Goal: Task Accomplishment & Management: Manage account settings

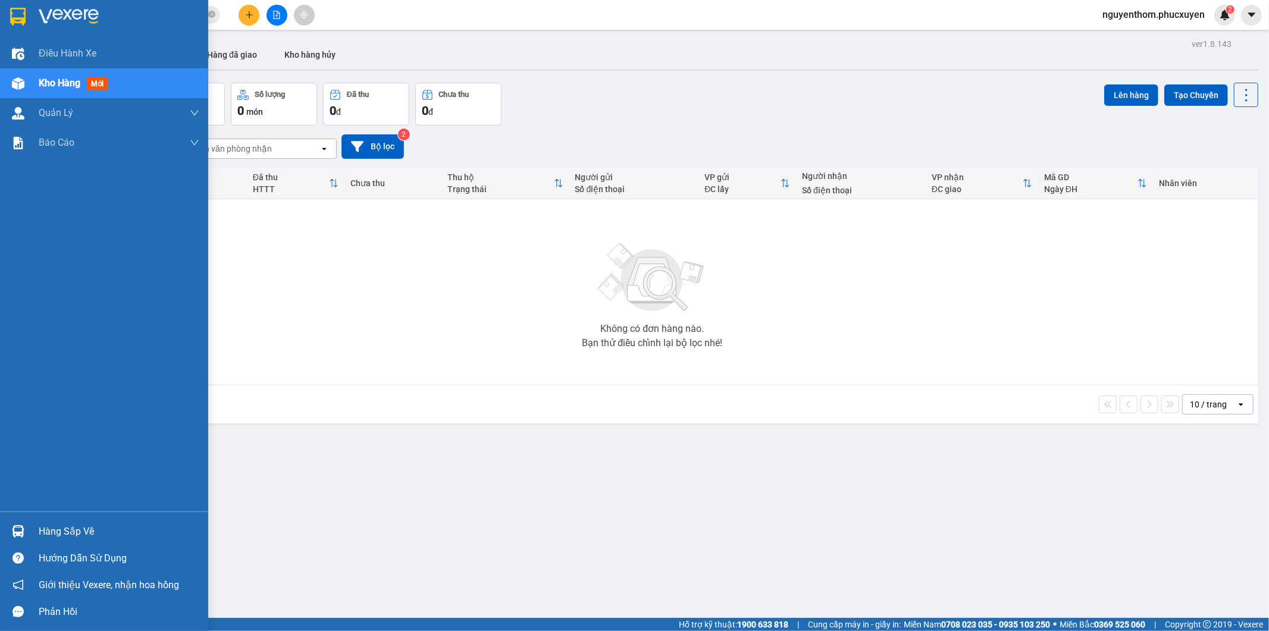
click at [15, 524] on div at bounding box center [18, 531] width 21 height 21
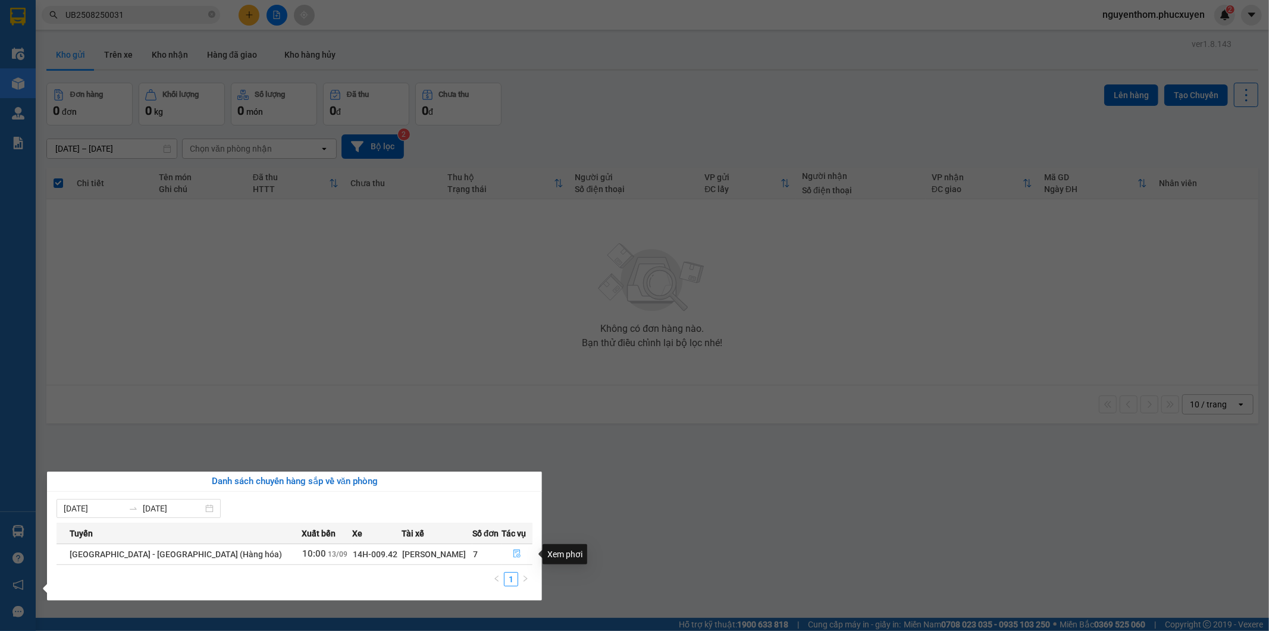
click at [513, 551] on icon "file-done" at bounding box center [516, 554] width 7 height 8
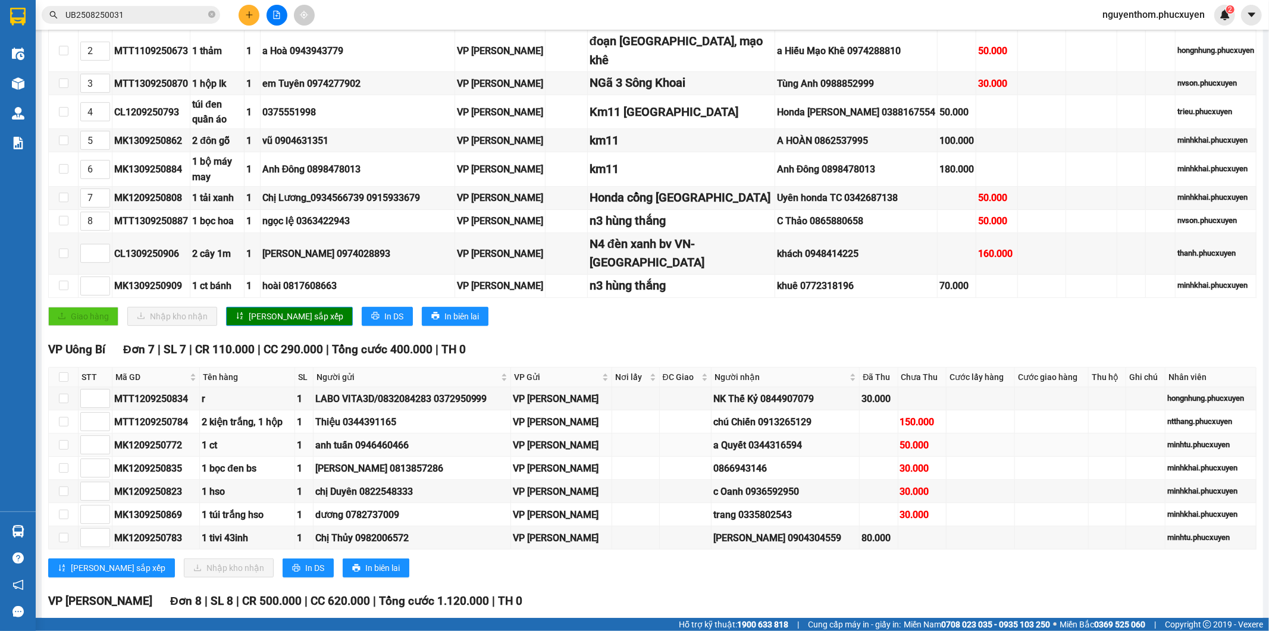
scroll to position [462, 0]
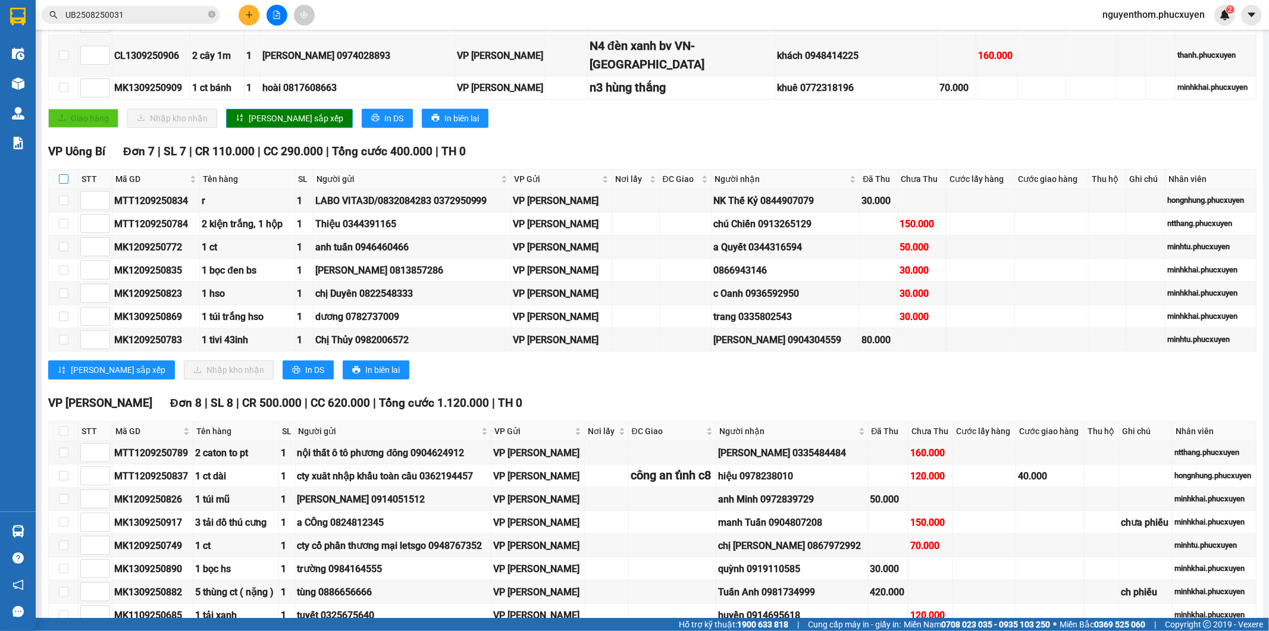
click at [62, 174] on input "checkbox" at bounding box center [64, 179] width 10 height 10
checkbox input "true"
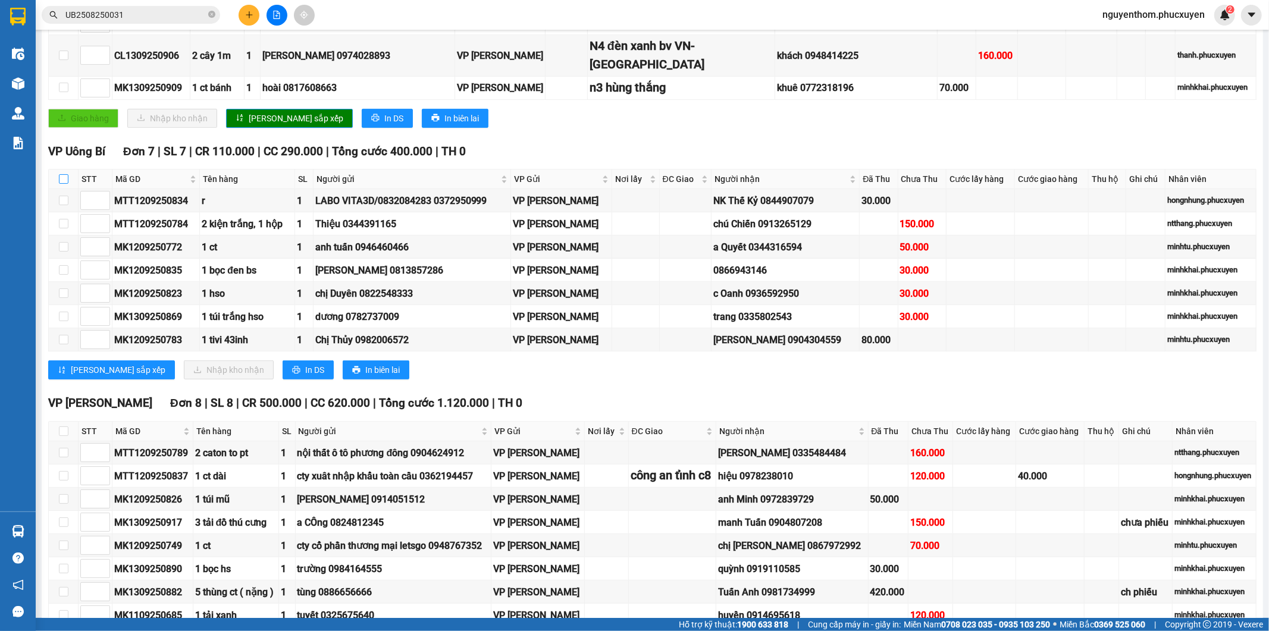
checkbox input "true"
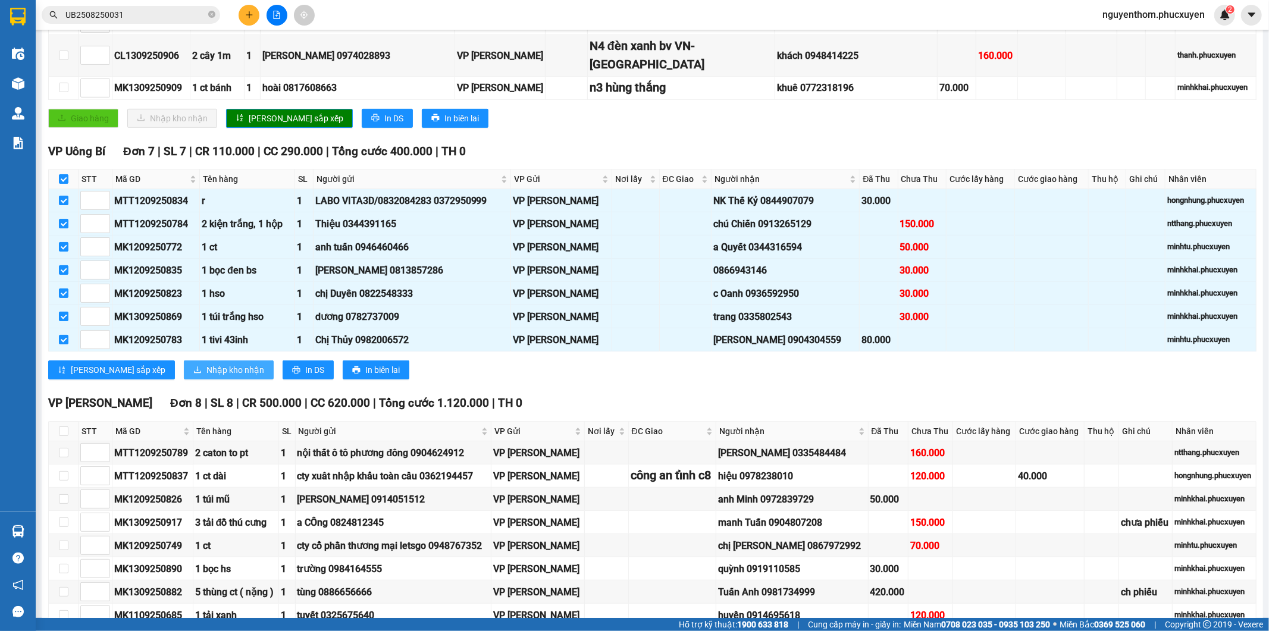
click at [206, 363] on span "Nhập kho nhận" at bounding box center [235, 369] width 58 height 13
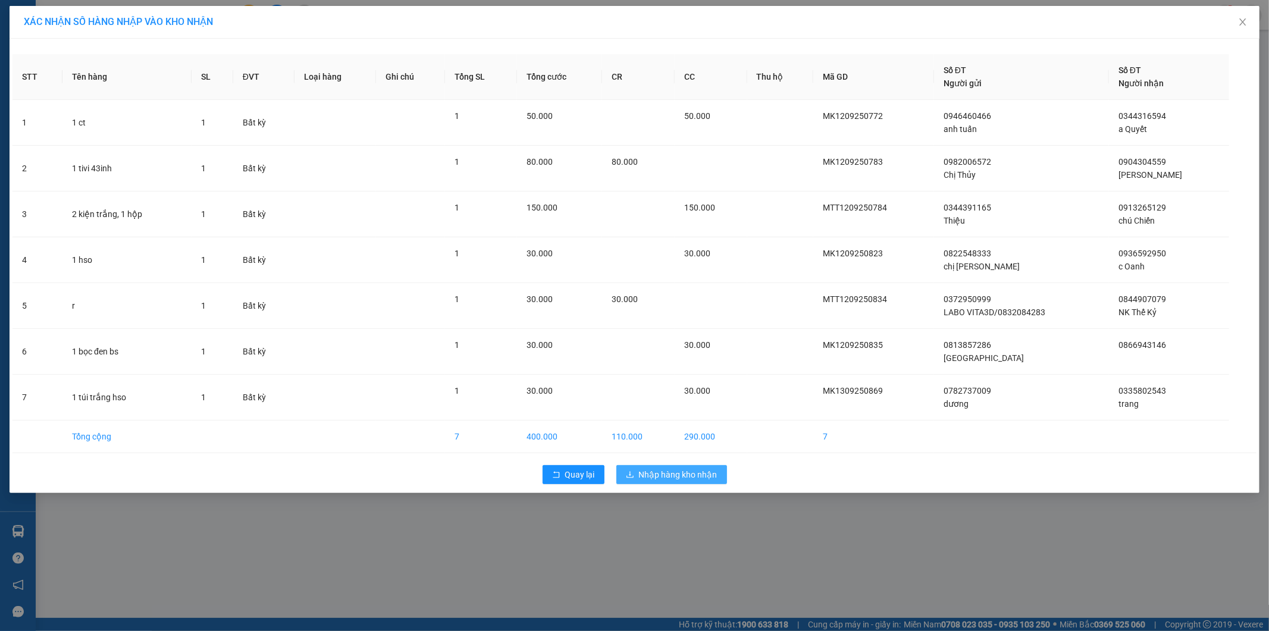
click at [676, 473] on span "Nhập hàng kho nhận" at bounding box center [678, 474] width 79 height 13
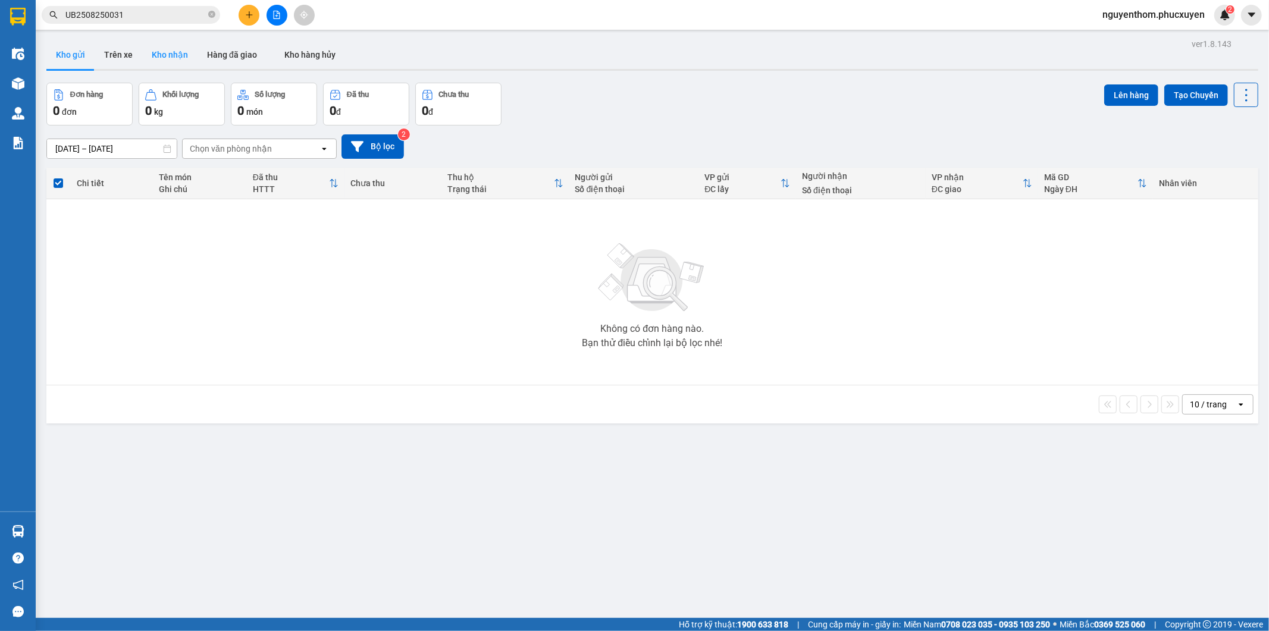
click at [171, 50] on button "Kho nhận" at bounding box center [169, 54] width 55 height 29
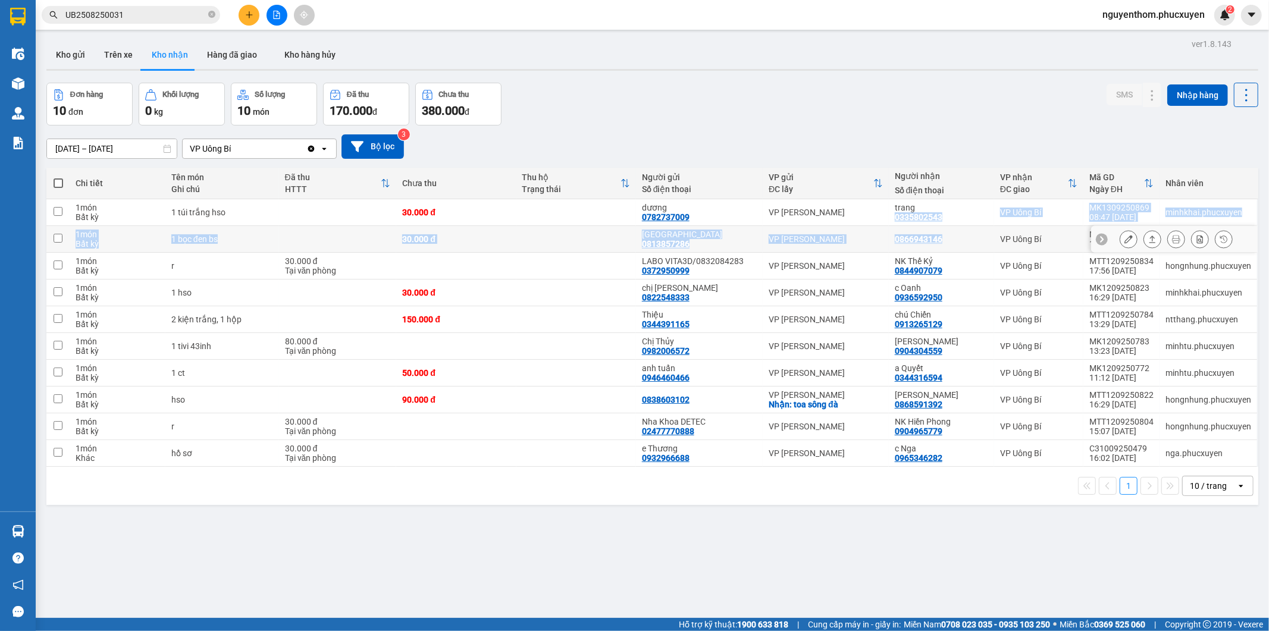
drag, startPoint x: 889, startPoint y: 217, endPoint x: 976, endPoint y: 232, distance: 88.7
click at [976, 232] on tbody "1 món Bất kỳ 1 túi trắng hso 30.000 đ dương 0782737009 VP [PERSON_NAME][GEOGRAP…" at bounding box center [652, 333] width 1212 height 268
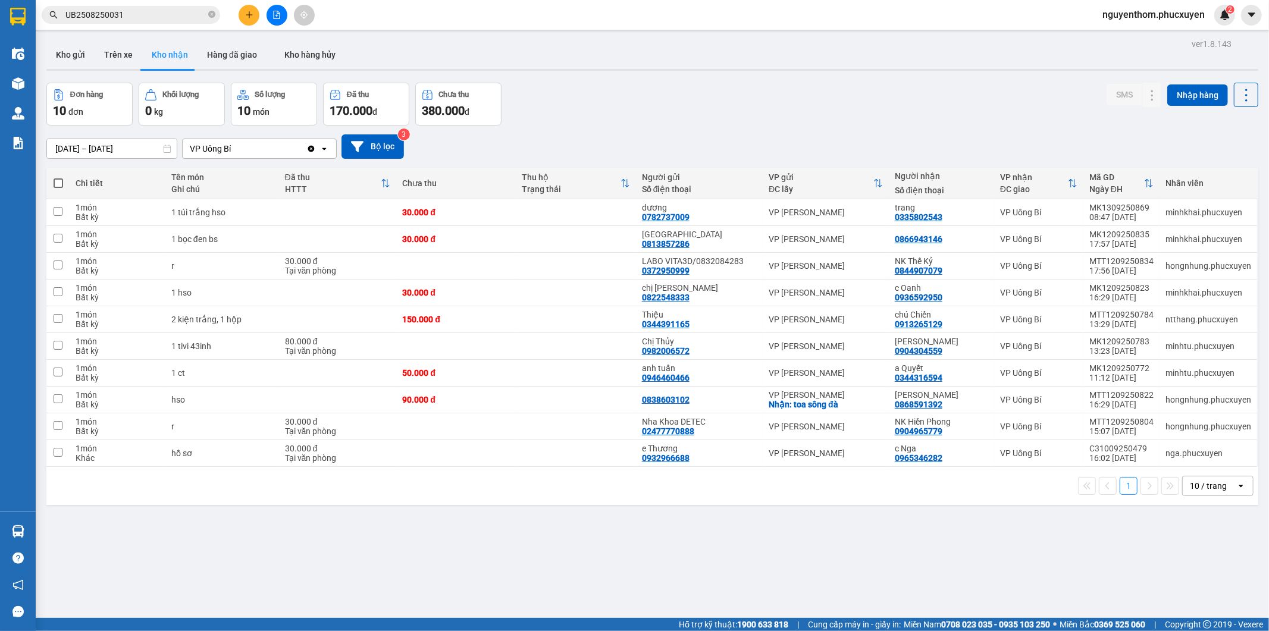
click at [950, 123] on div "Đơn hàng 10 đơn Khối lượng 0 kg Số lượng 10 món Đã thu 170.000 đ Chưa thu 380.0…" at bounding box center [652, 104] width 1212 height 43
drag, startPoint x: 888, startPoint y: 218, endPoint x: 953, endPoint y: 217, distance: 64.8
click at [953, 217] on td "trang 0335802543" at bounding box center [941, 212] width 105 height 27
checkbox input "true"
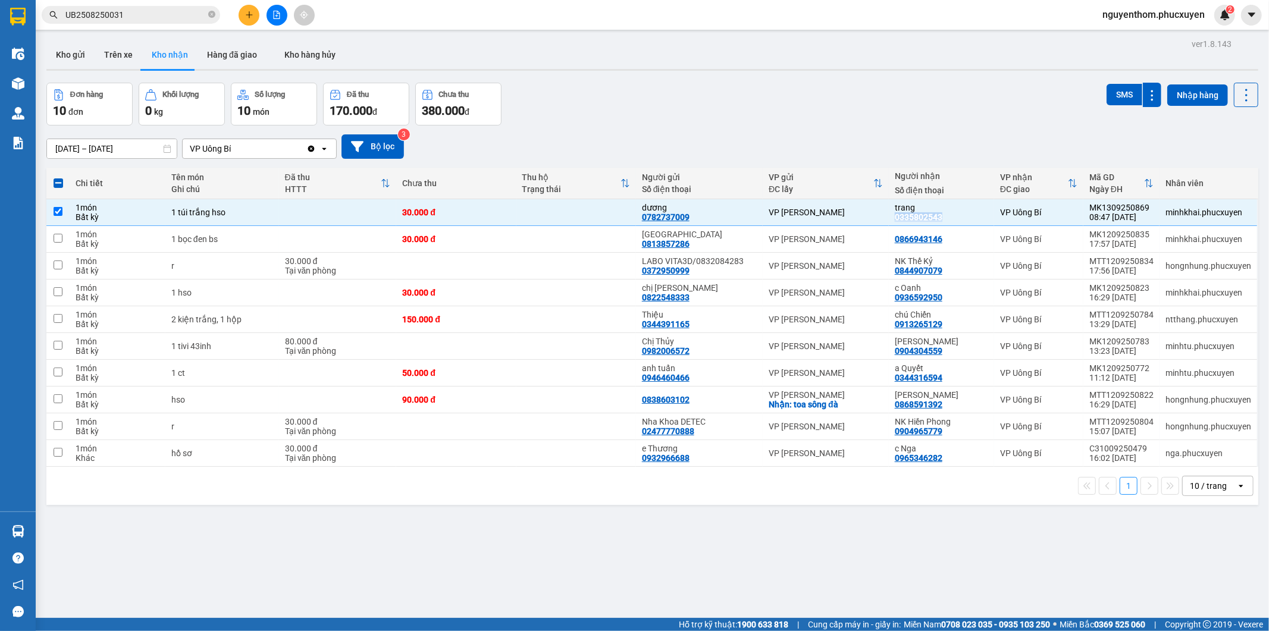
click at [849, 240] on div "VP [PERSON_NAME]" at bounding box center [825, 239] width 114 height 10
click at [940, 240] on tr "1 món Bất kỳ 1 bọc đen bs 30.000 đ [GEOGRAPHIC_DATA] 0813857286 VP Minh Khai 08…" at bounding box center [652, 239] width 1212 height 27
checkbox input "false"
click at [889, 270] on td "NK Thế Kỷ 0844907079" at bounding box center [941, 266] width 105 height 27
checkbox input "true"
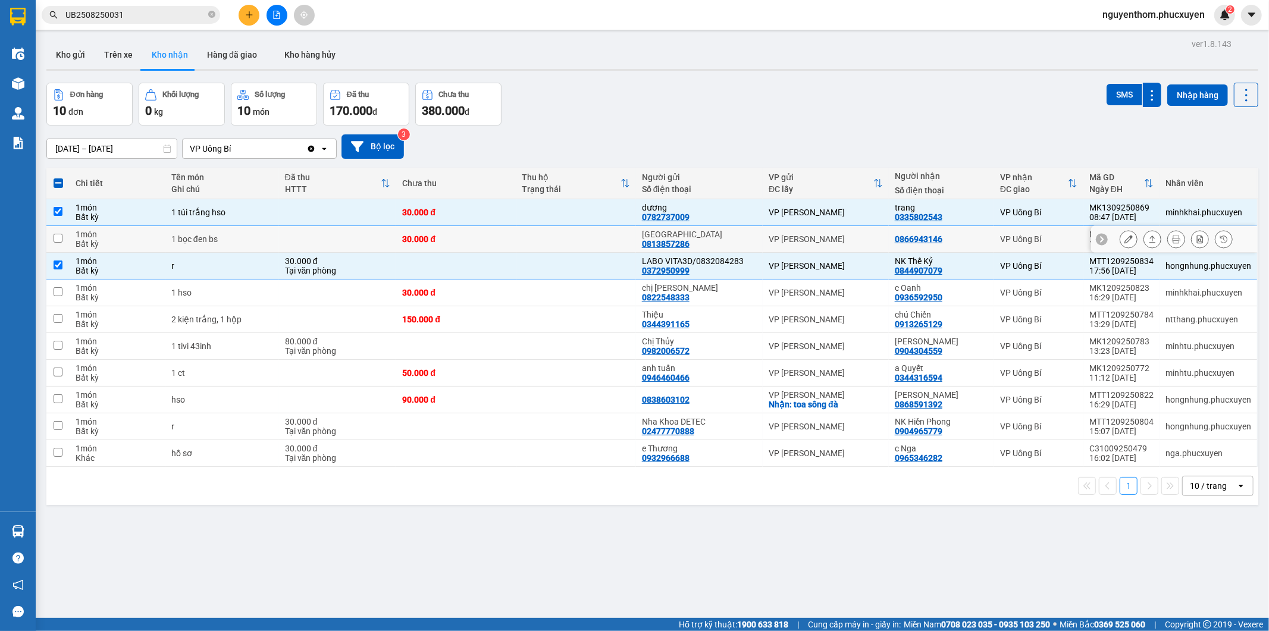
click at [846, 227] on td "VP [PERSON_NAME]" at bounding box center [825, 239] width 126 height 27
checkbox input "true"
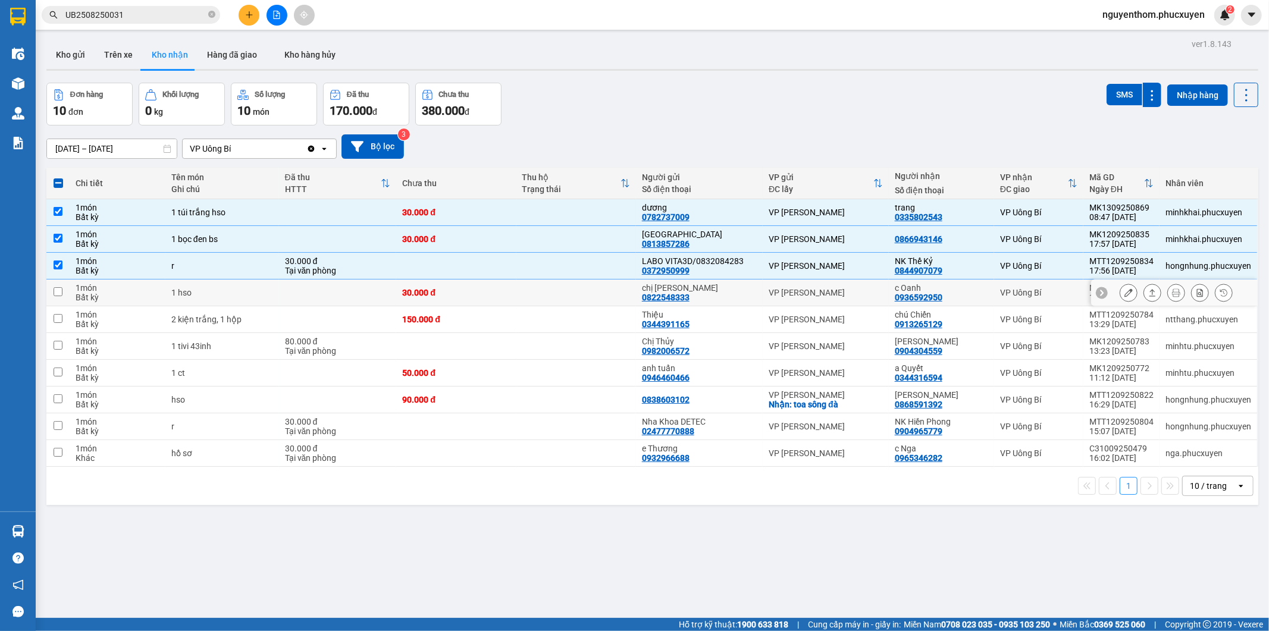
click at [852, 290] on div "VP [PERSON_NAME]" at bounding box center [825, 293] width 114 height 10
checkbox input "true"
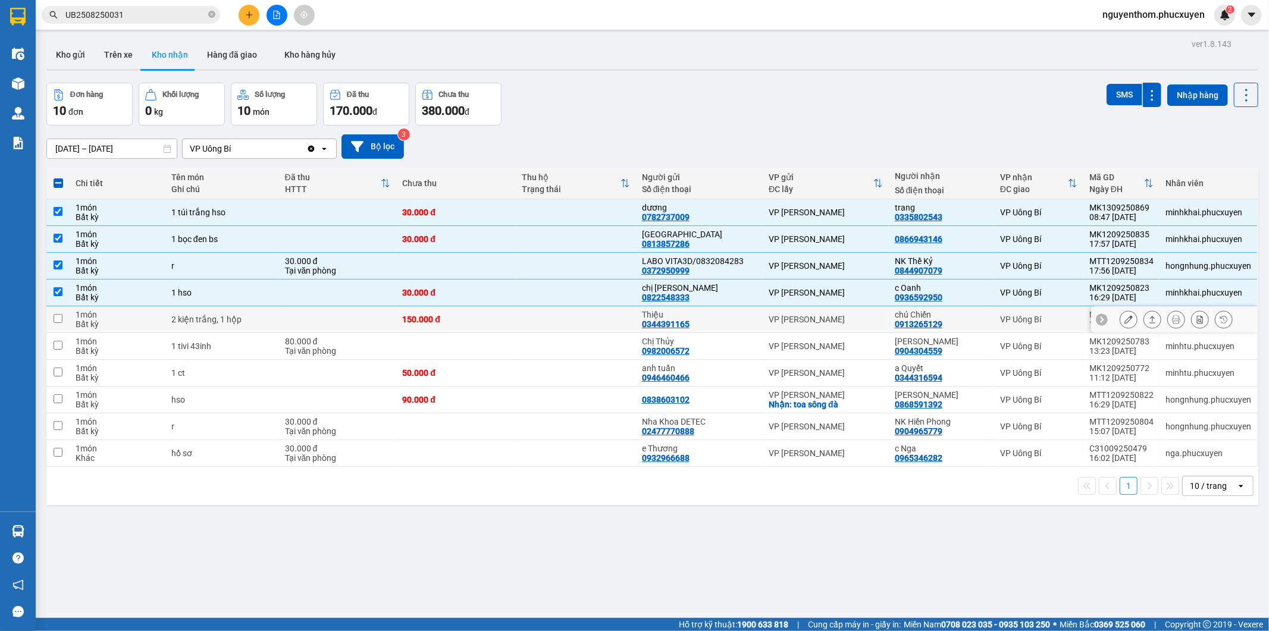
drag, startPoint x: 874, startPoint y: 328, endPoint x: 938, endPoint y: 328, distance: 63.6
click at [938, 328] on tr "1 món Bất kỳ 2 kiện trắng, 1 hộp 150.000 đ Thiệu 0344391165 VP [PERSON_NAME] ch…" at bounding box center [652, 319] width 1212 height 27
checkbox input "true"
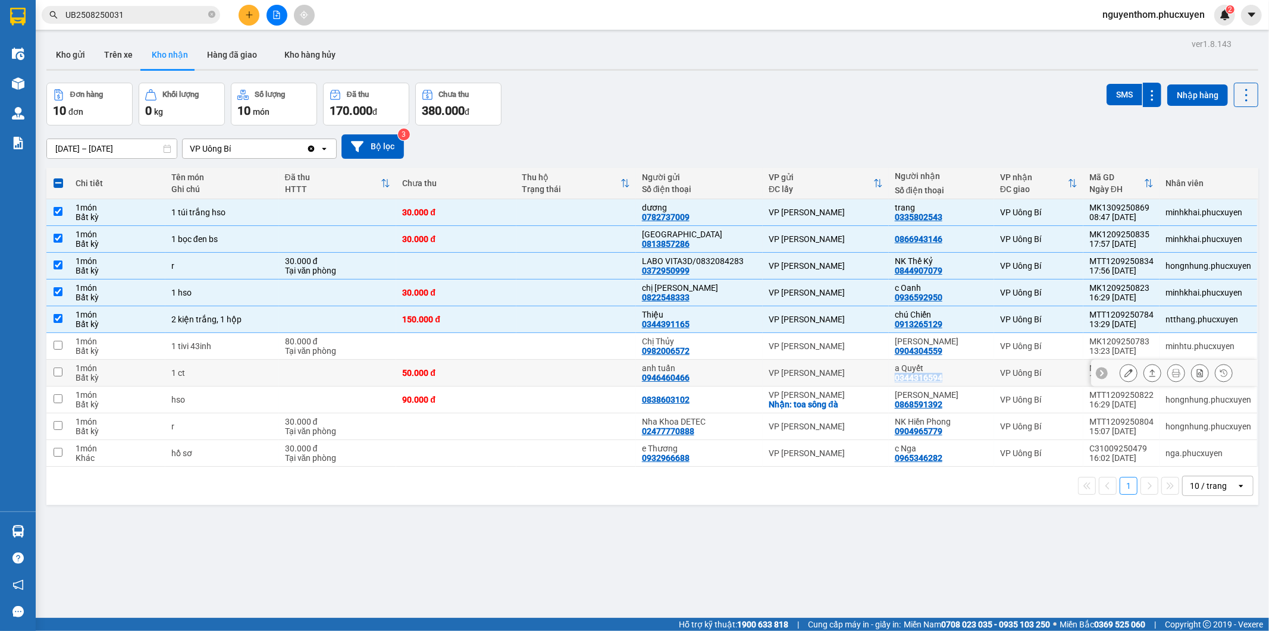
drag, startPoint x: 888, startPoint y: 378, endPoint x: 941, endPoint y: 379, distance: 52.9
click at [941, 379] on td "a Quyết 0344316594" at bounding box center [941, 373] width 105 height 27
checkbox input "true"
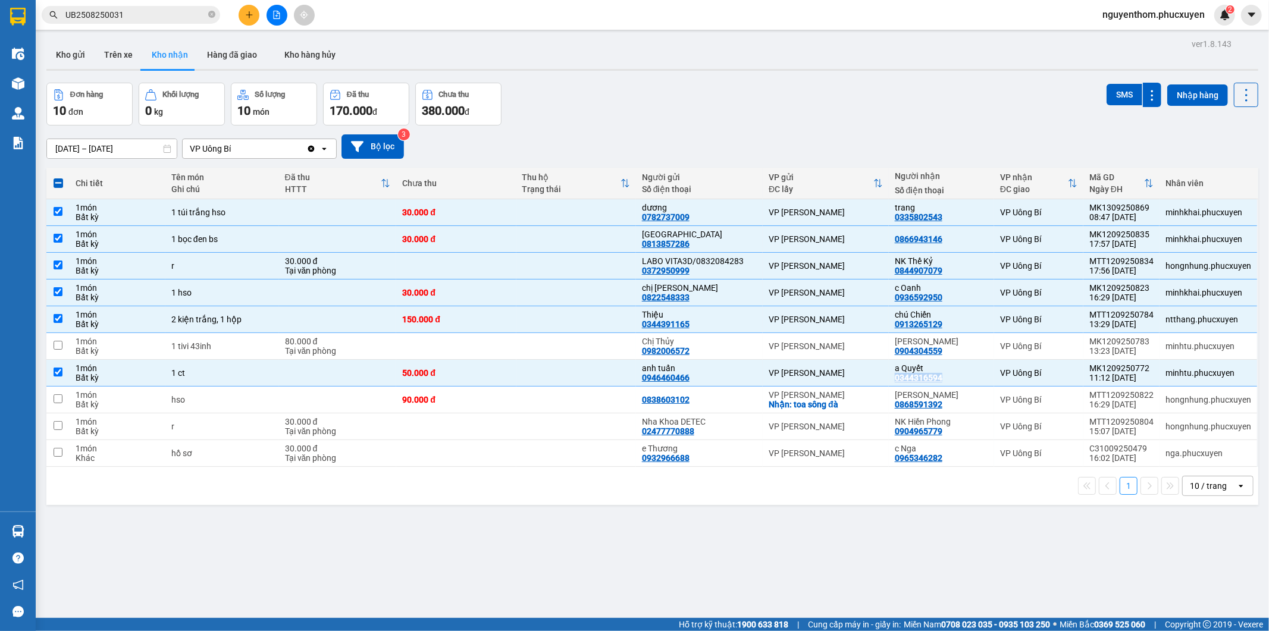
click at [65, 146] on input "[DATE] – [DATE]" at bounding box center [112, 148] width 130 height 19
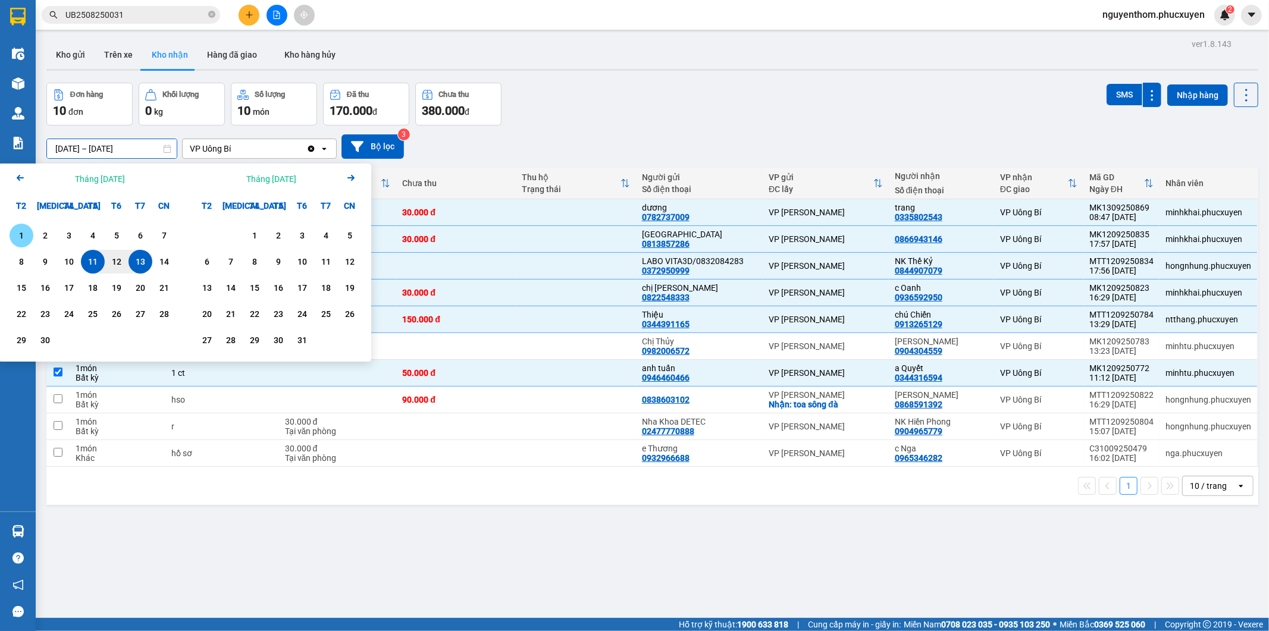
click at [19, 234] on div "1" at bounding box center [21, 235] width 17 height 14
click at [143, 259] on div "13" at bounding box center [140, 262] width 17 height 14
type input "[DATE] – [DATE]"
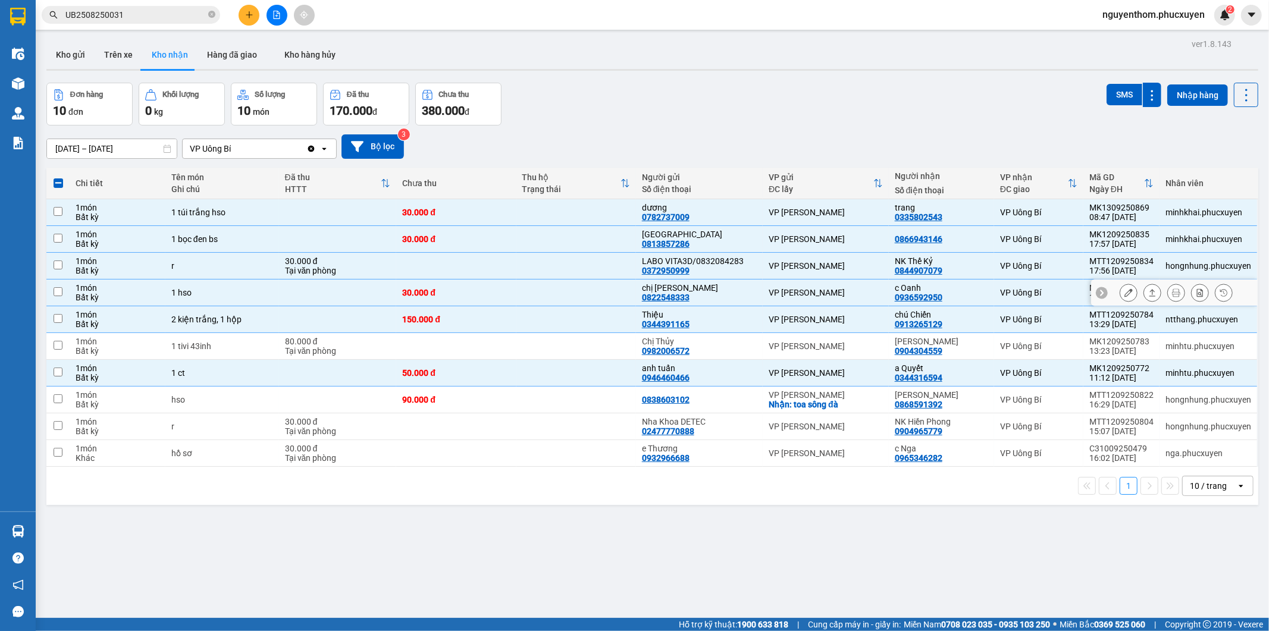
checkbox input "false"
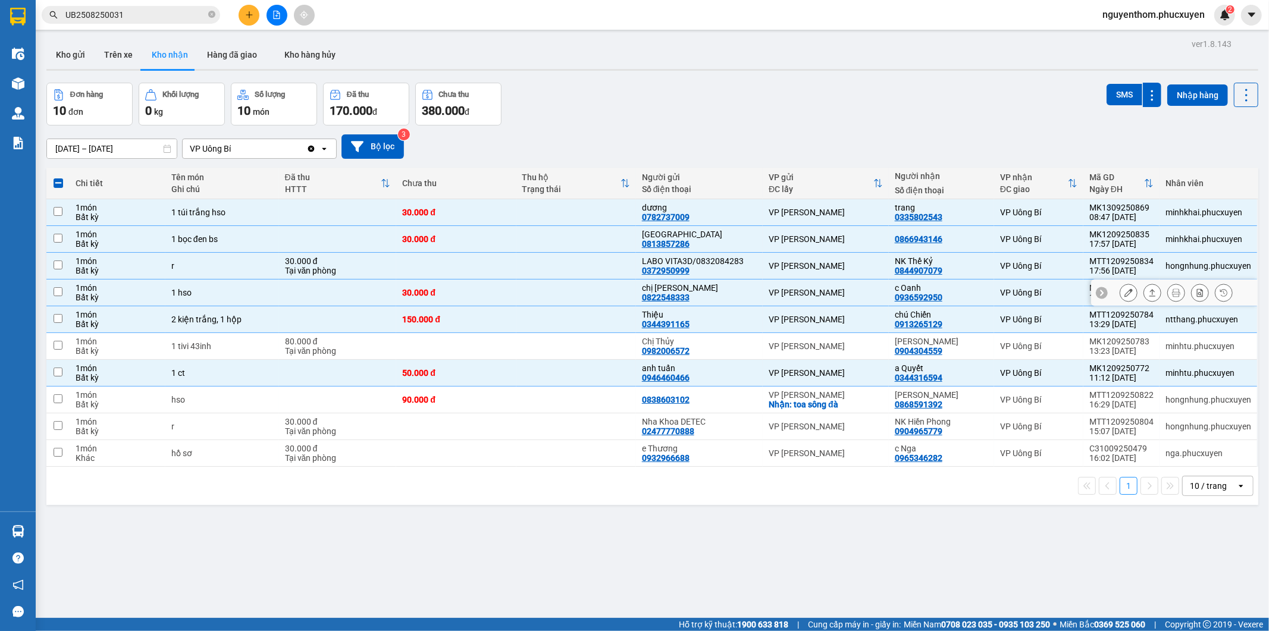
checkbox input "false"
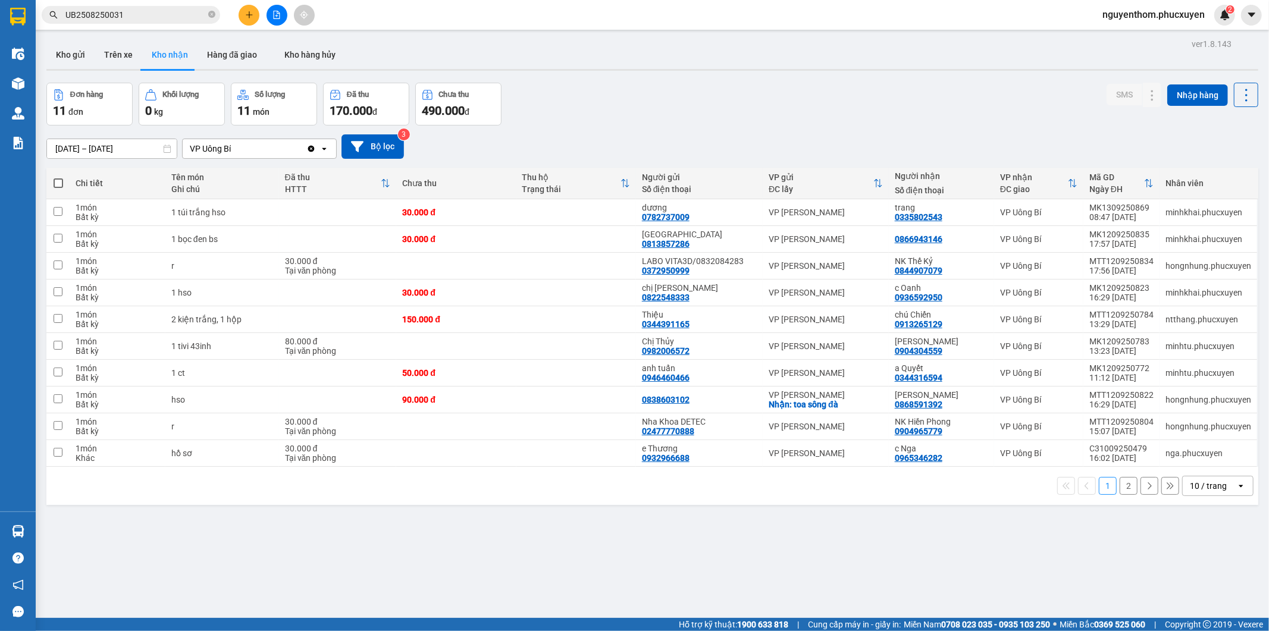
click at [1119, 486] on button "2" at bounding box center [1128, 486] width 18 height 18
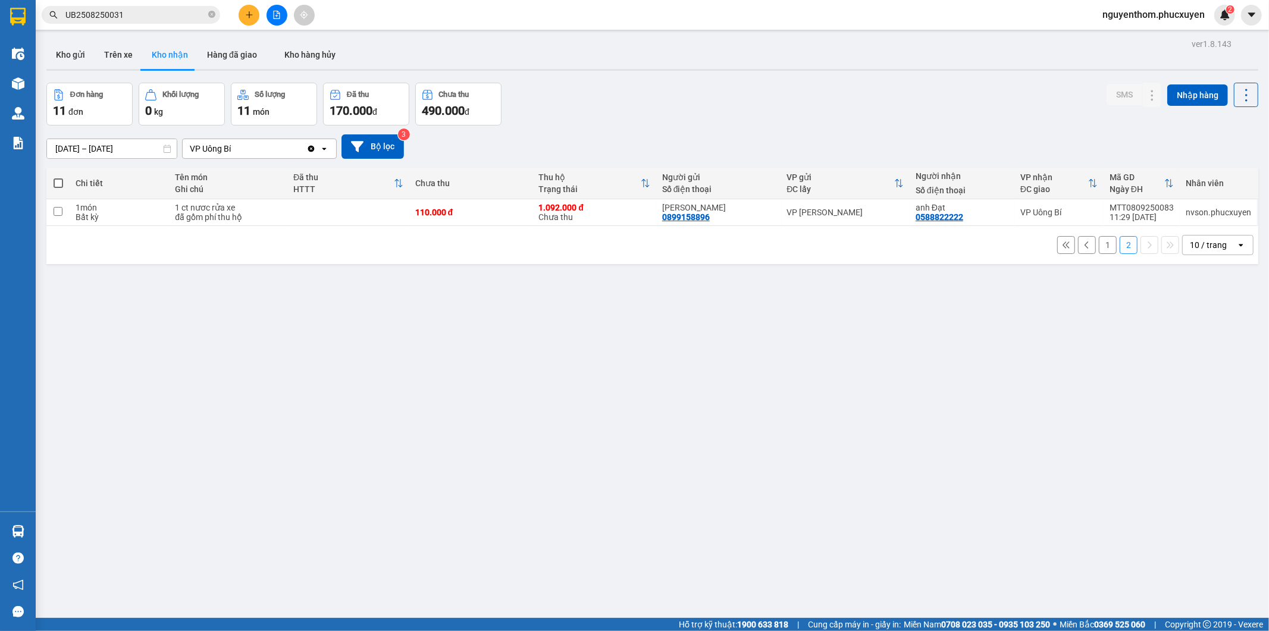
click at [1099, 247] on button "1" at bounding box center [1108, 245] width 18 height 18
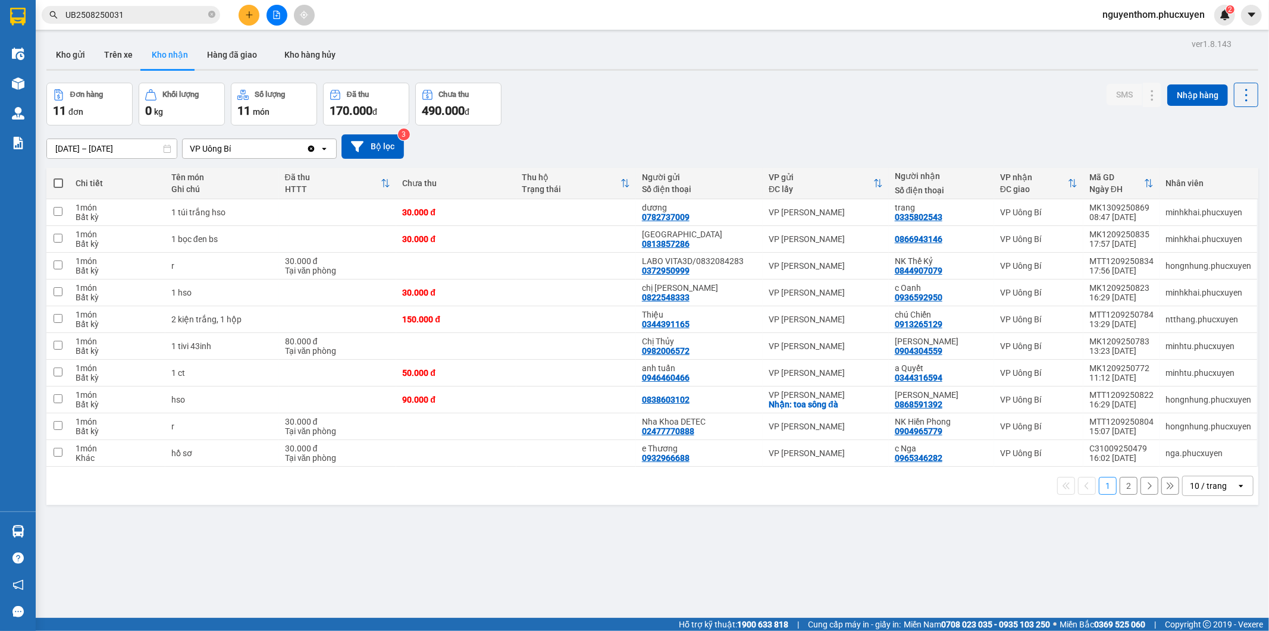
click at [1119, 485] on button "2" at bounding box center [1128, 486] width 18 height 18
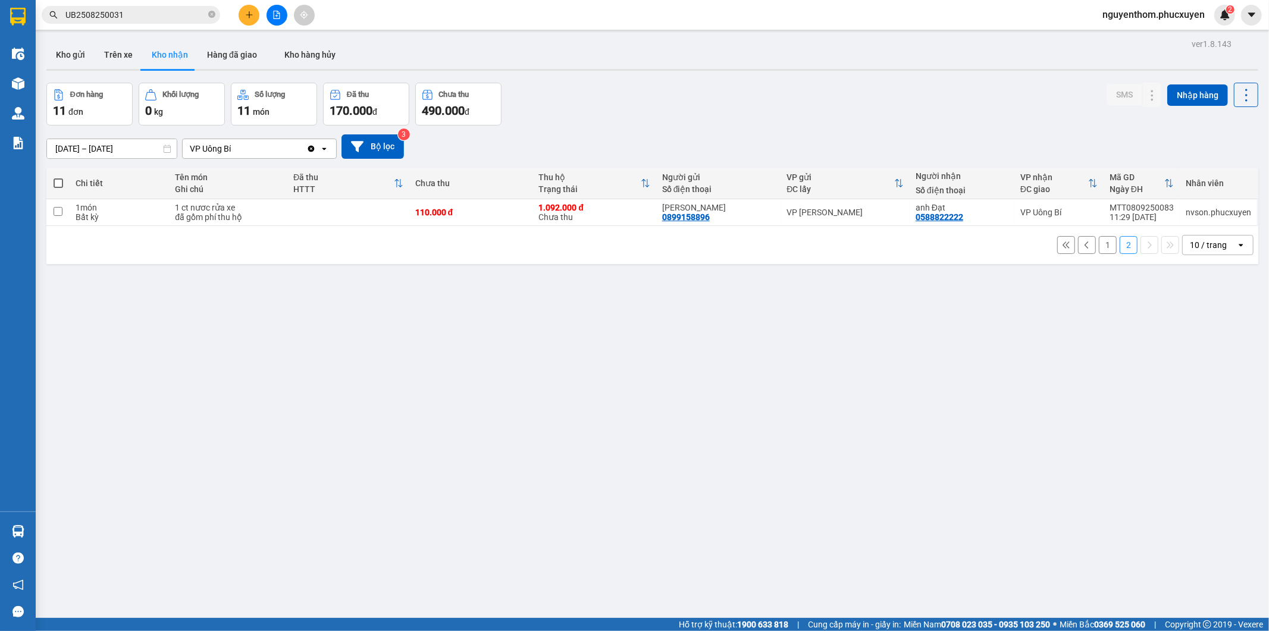
click at [1099, 245] on button "1" at bounding box center [1108, 245] width 18 height 18
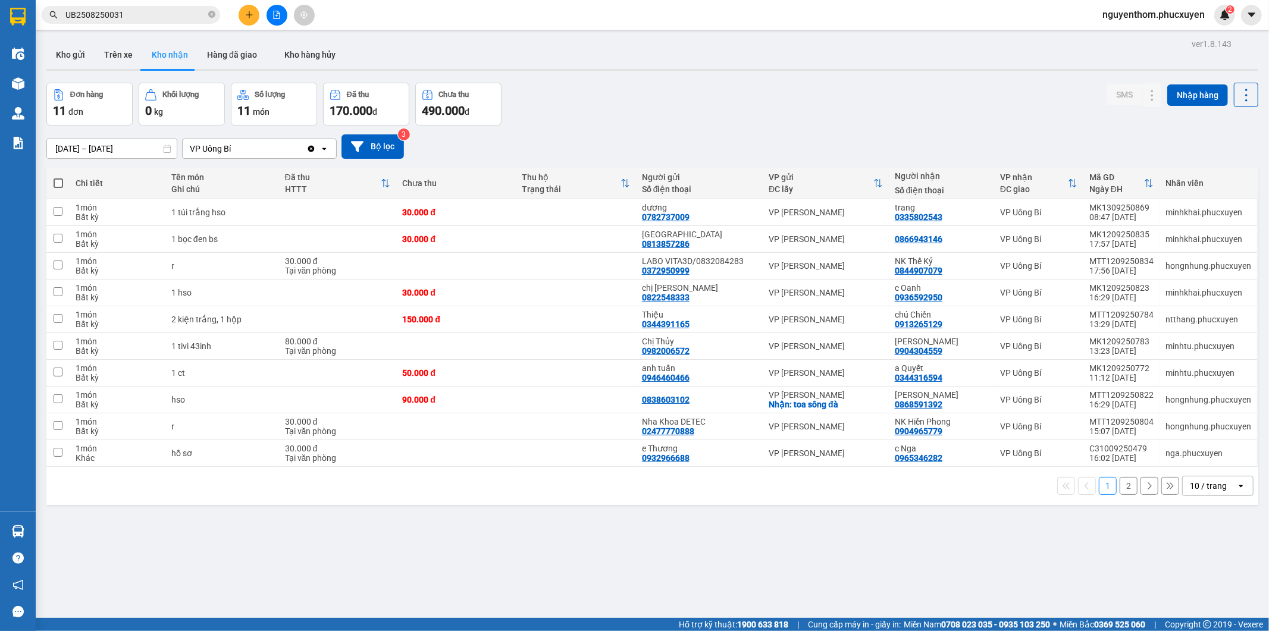
click at [531, 116] on div "Đơn hàng 11 đơn Khối lượng 0 kg Số lượng 11 món Đã thu 170.000 đ Chưa thu 490.0…" at bounding box center [652, 104] width 1212 height 43
click at [7, 530] on div "Hàng sắp về" at bounding box center [18, 531] width 36 height 27
click at [15, 528] on div "Điều hành xe Kho hàng mới Quản [PERSON_NAME] lý thu hộ Quản lý chuyến Quản lý k…" at bounding box center [18, 315] width 36 height 631
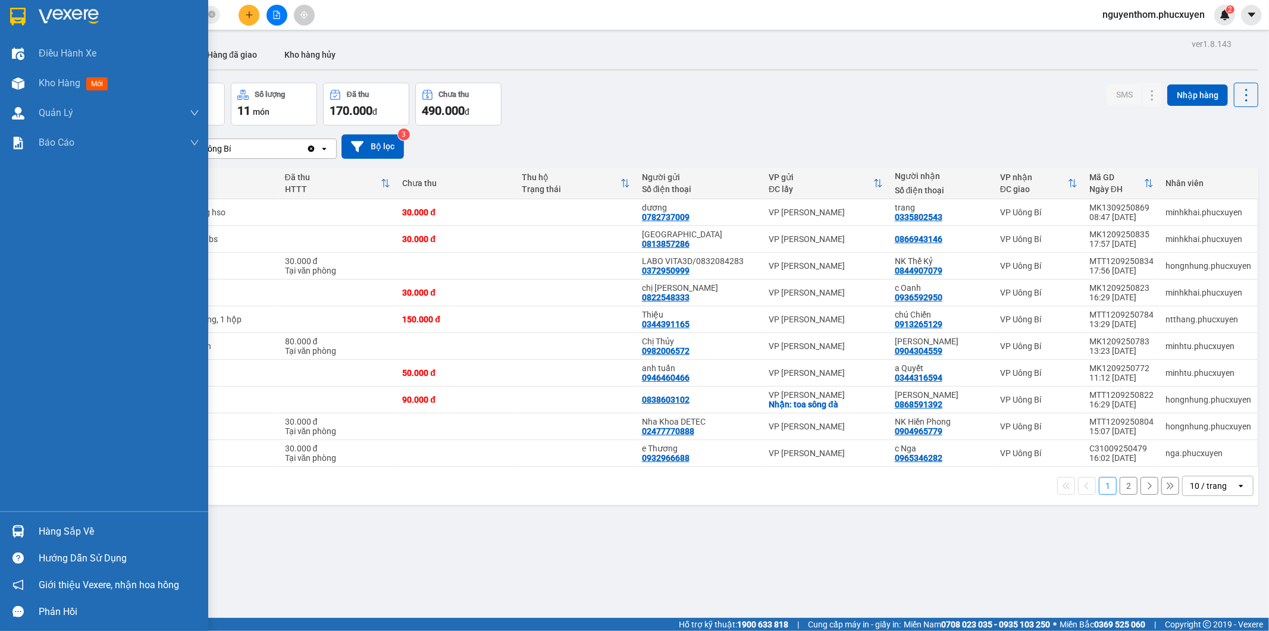
click at [18, 526] on img at bounding box center [18, 531] width 12 height 12
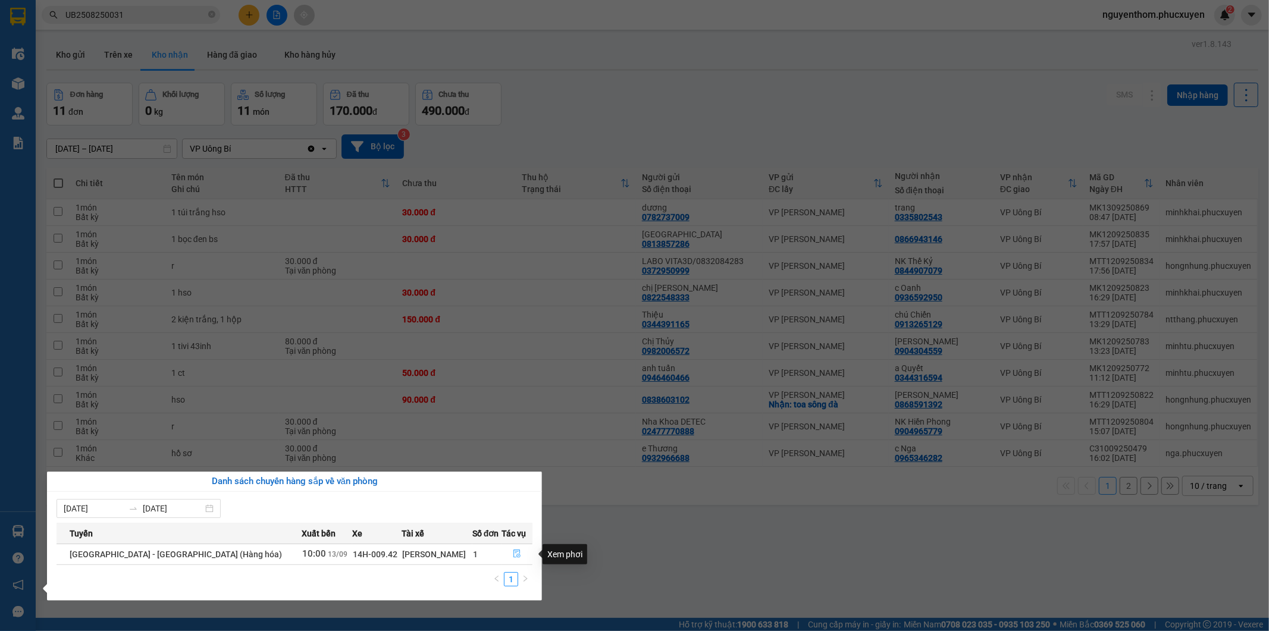
click at [513, 554] on icon "file-done" at bounding box center [517, 554] width 8 height 8
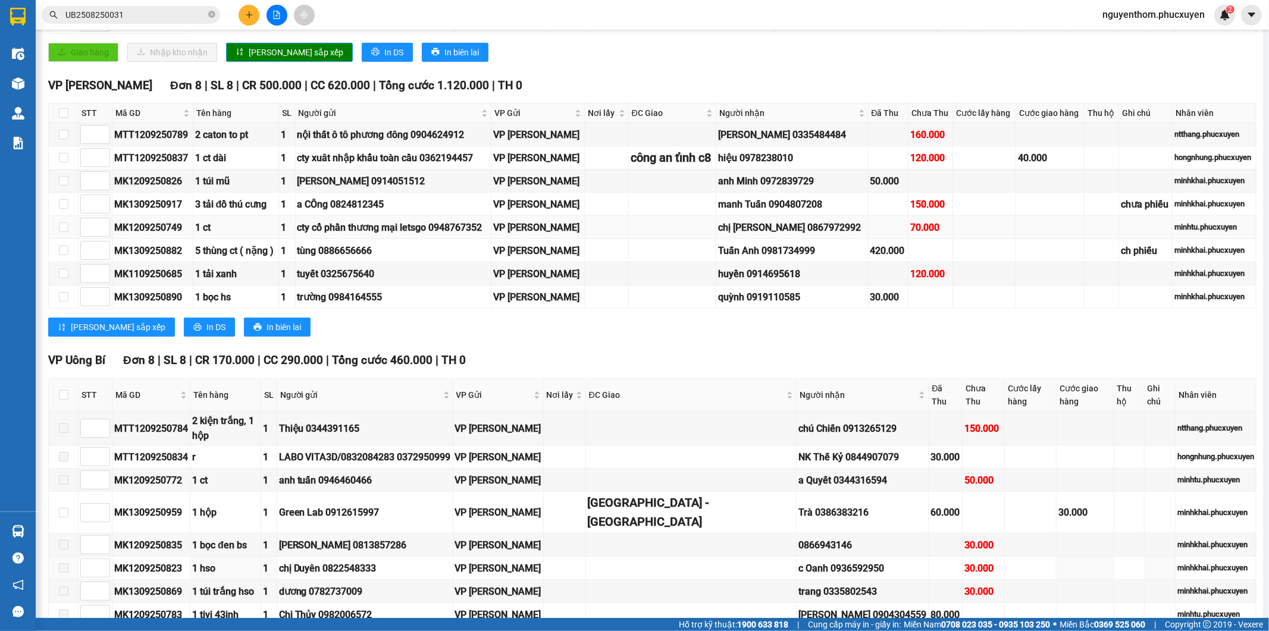
scroll to position [595, 0]
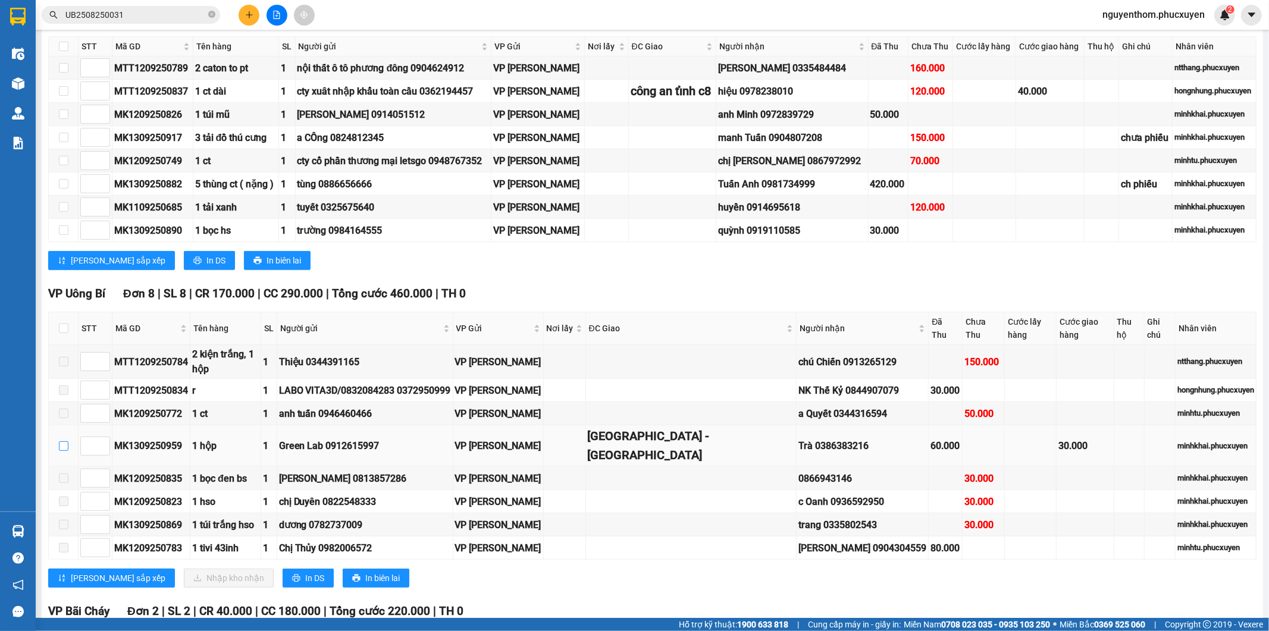
click at [60, 441] on input "checkbox" at bounding box center [64, 446] width 10 height 10
checkbox input "true"
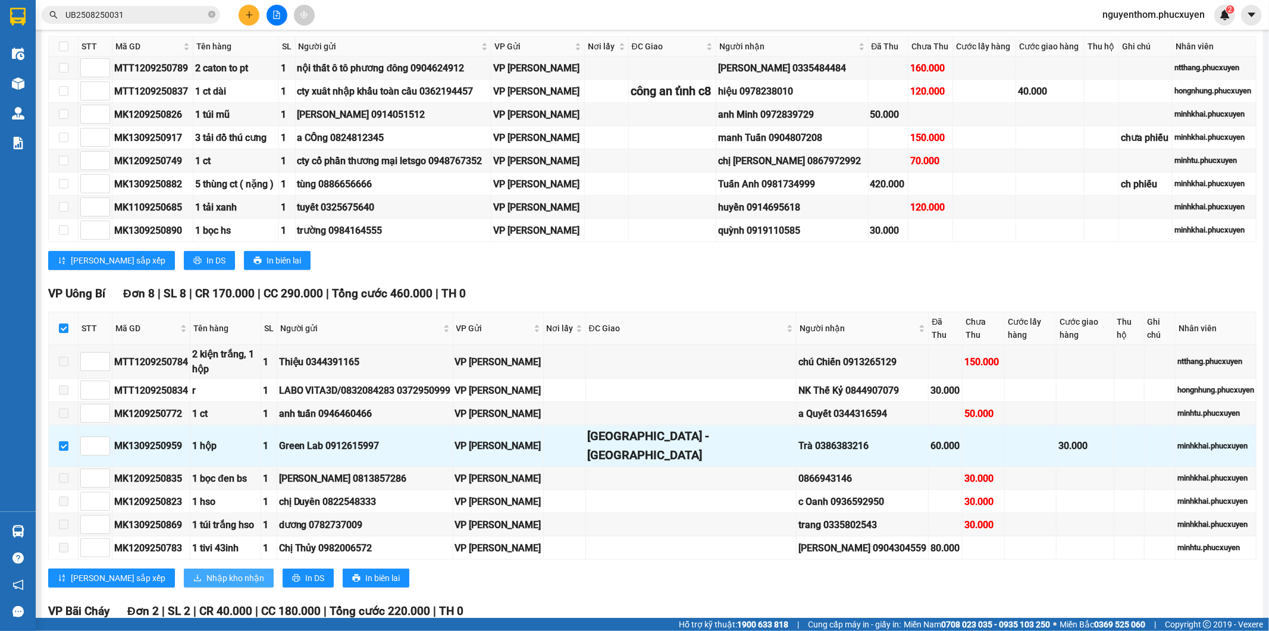
click at [190, 569] on button "Nhập kho nhận" at bounding box center [229, 578] width 90 height 19
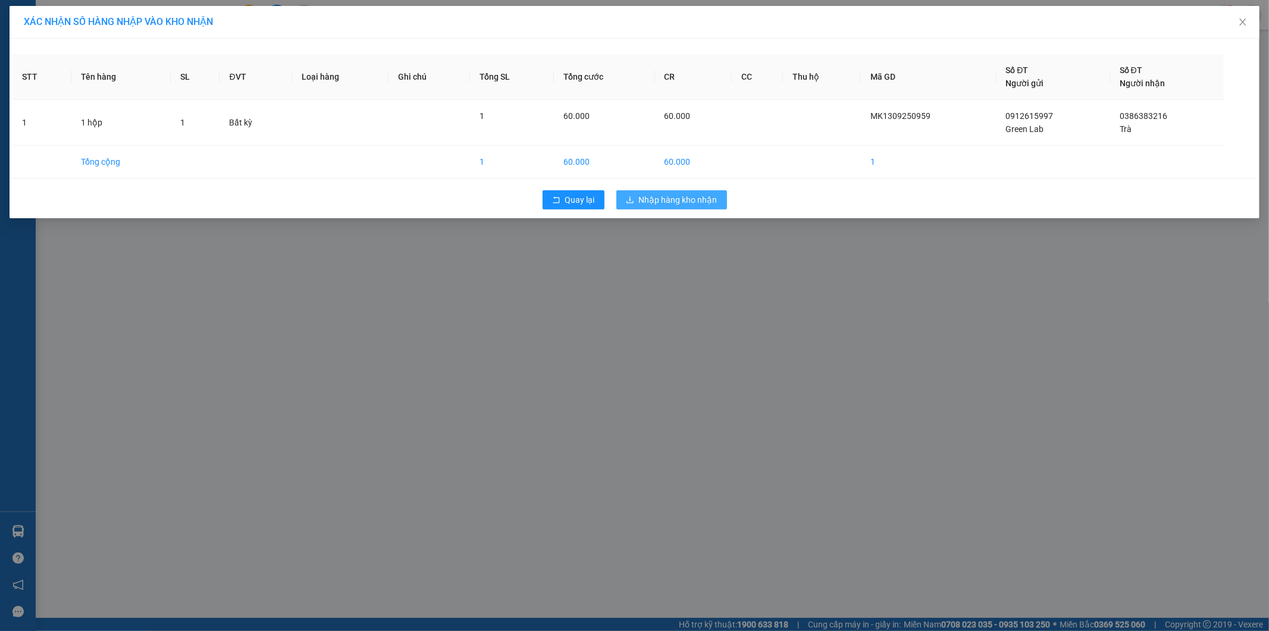
click at [708, 193] on span "Nhập hàng kho nhận" at bounding box center [678, 199] width 79 height 13
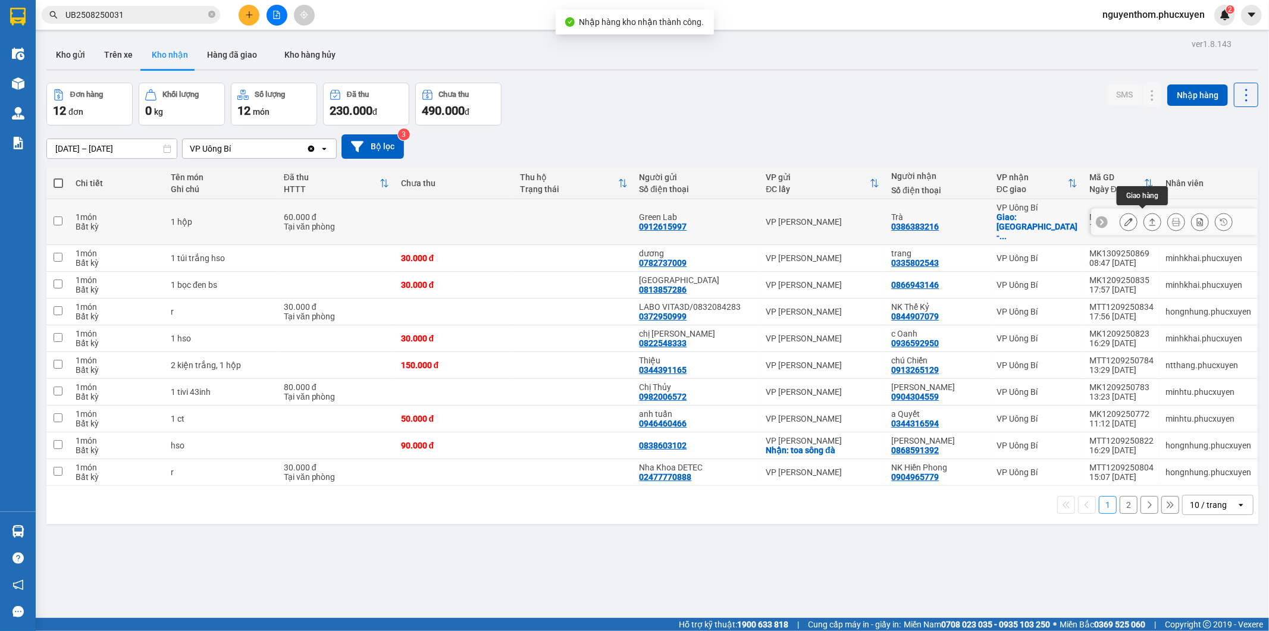
click at [1148, 218] on icon at bounding box center [1152, 222] width 8 height 8
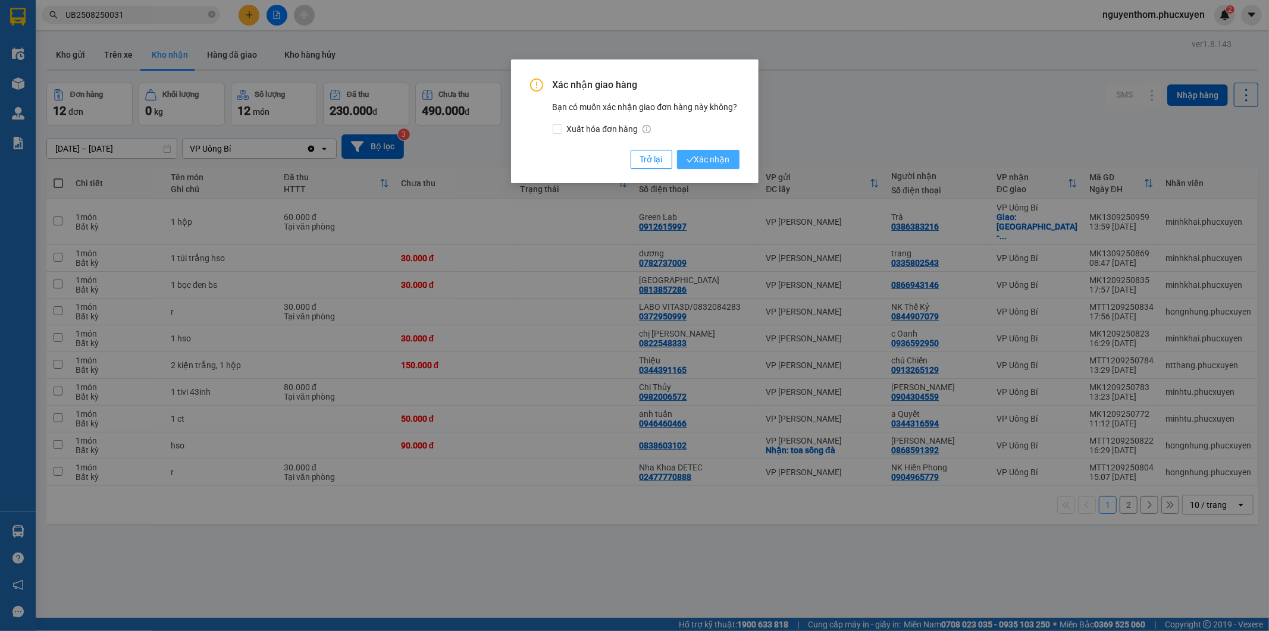
click at [708, 157] on span "Xác nhận" at bounding box center [707, 159] width 43 height 13
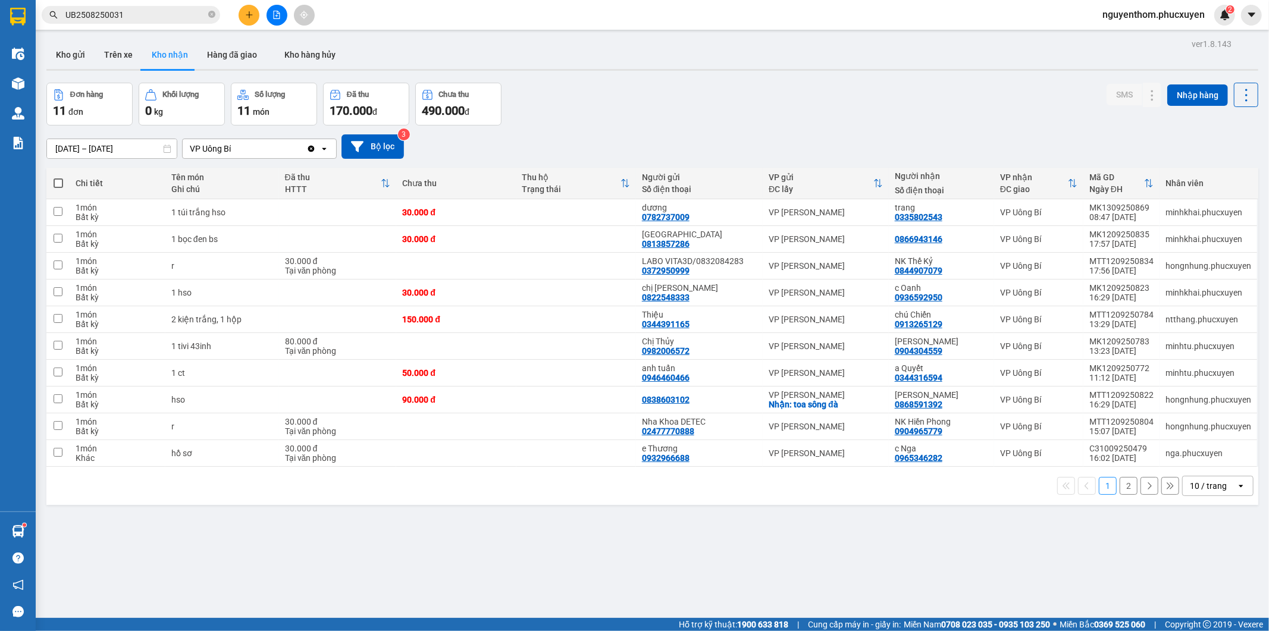
click at [246, 15] on icon "plus" at bounding box center [249, 15] width 8 height 8
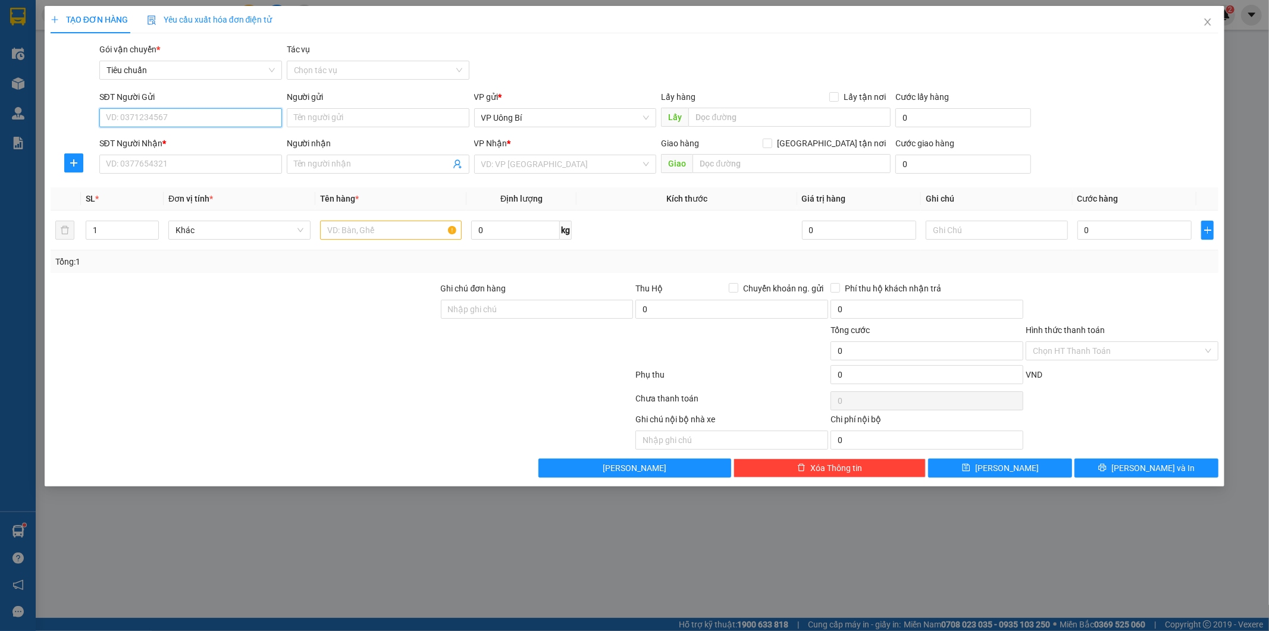
click at [253, 117] on input "SĐT Người Gửi" at bounding box center [190, 117] width 183 height 19
click at [345, 115] on input "Người gửi" at bounding box center [378, 117] width 183 height 19
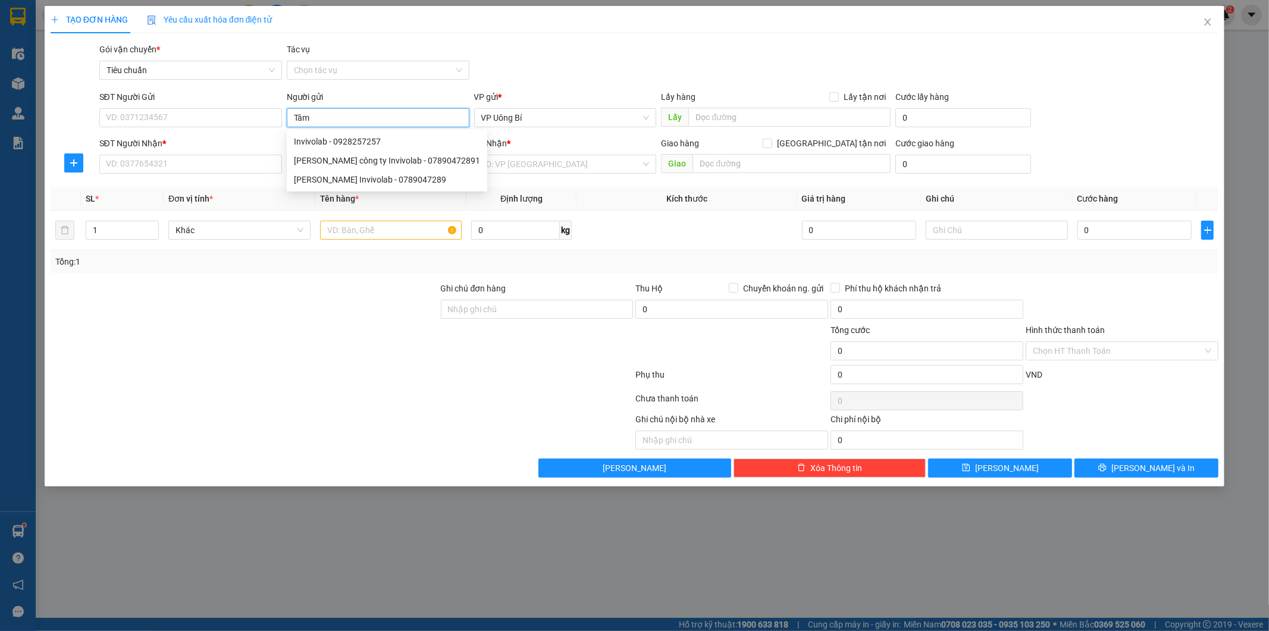
click at [345, 115] on input "Tâm" at bounding box center [378, 117] width 183 height 19
click at [388, 117] on input "Tâm" at bounding box center [378, 117] width 183 height 19
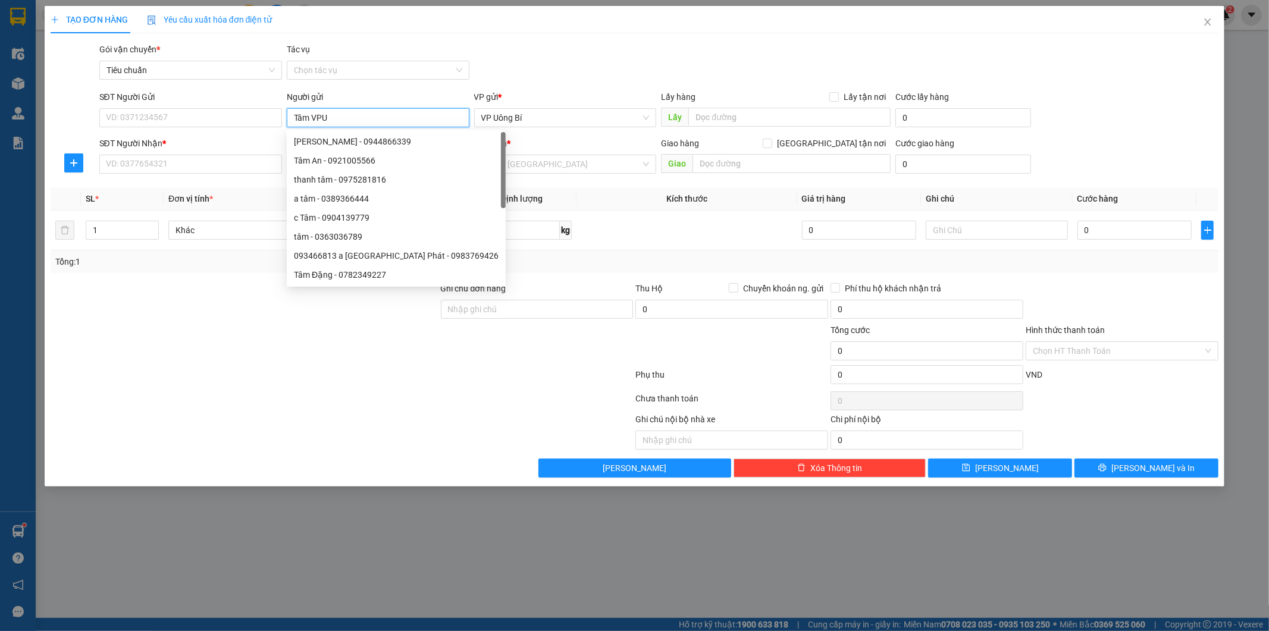
type input "Tâm VPUB"
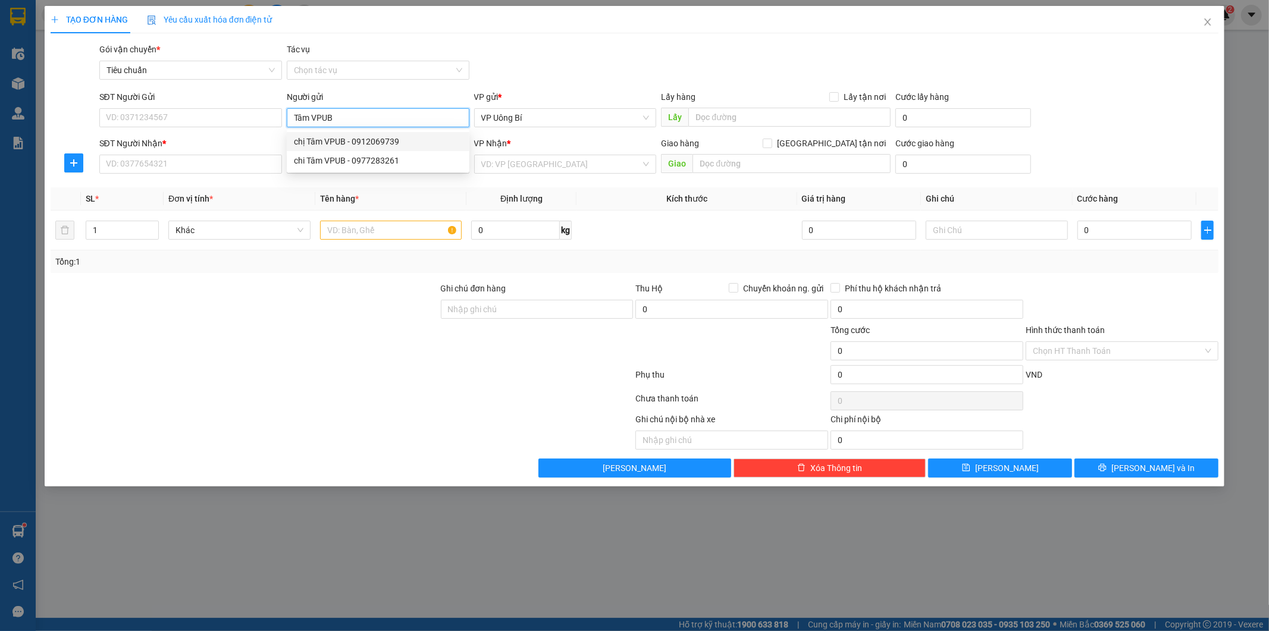
click at [375, 140] on div "chị Tâm VPUB - 0912069739" at bounding box center [378, 141] width 168 height 13
type input "0912069739"
type input "chị Tâm VPUB"
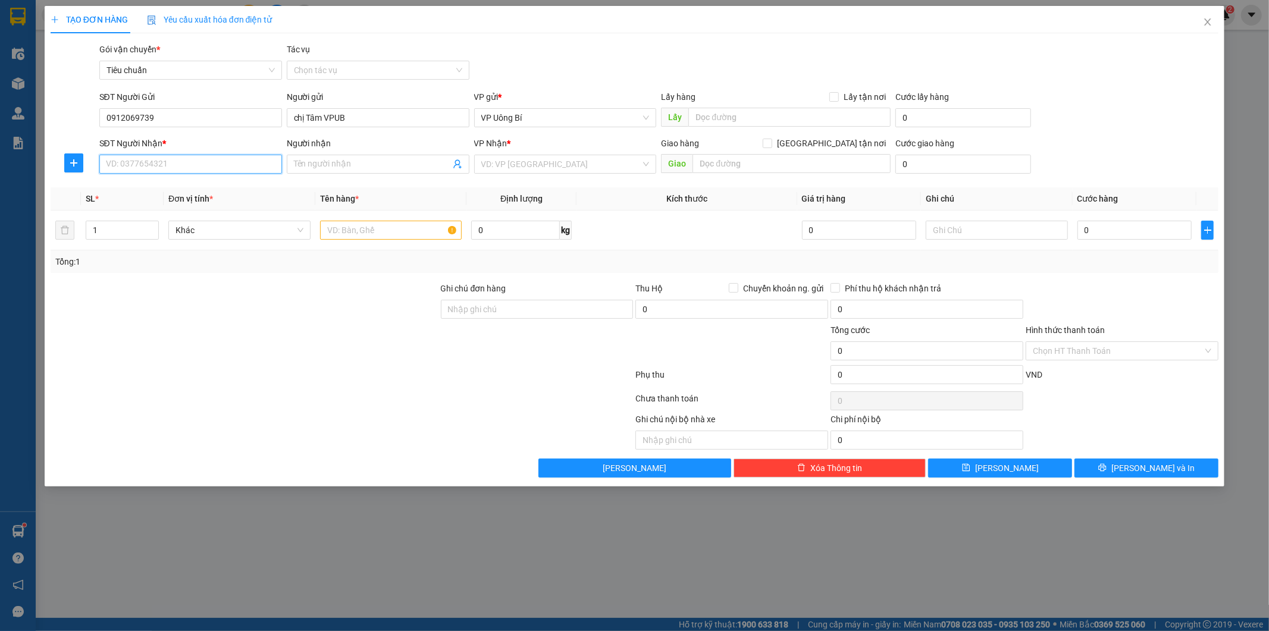
click at [245, 165] on input "SĐT Người Nhận *" at bounding box center [190, 164] width 183 height 19
type input "0982053366"
click at [313, 163] on input "Người nhận" at bounding box center [372, 164] width 156 height 13
type input "[PERSON_NAME]"
click at [547, 164] on input "search" at bounding box center [561, 164] width 160 height 18
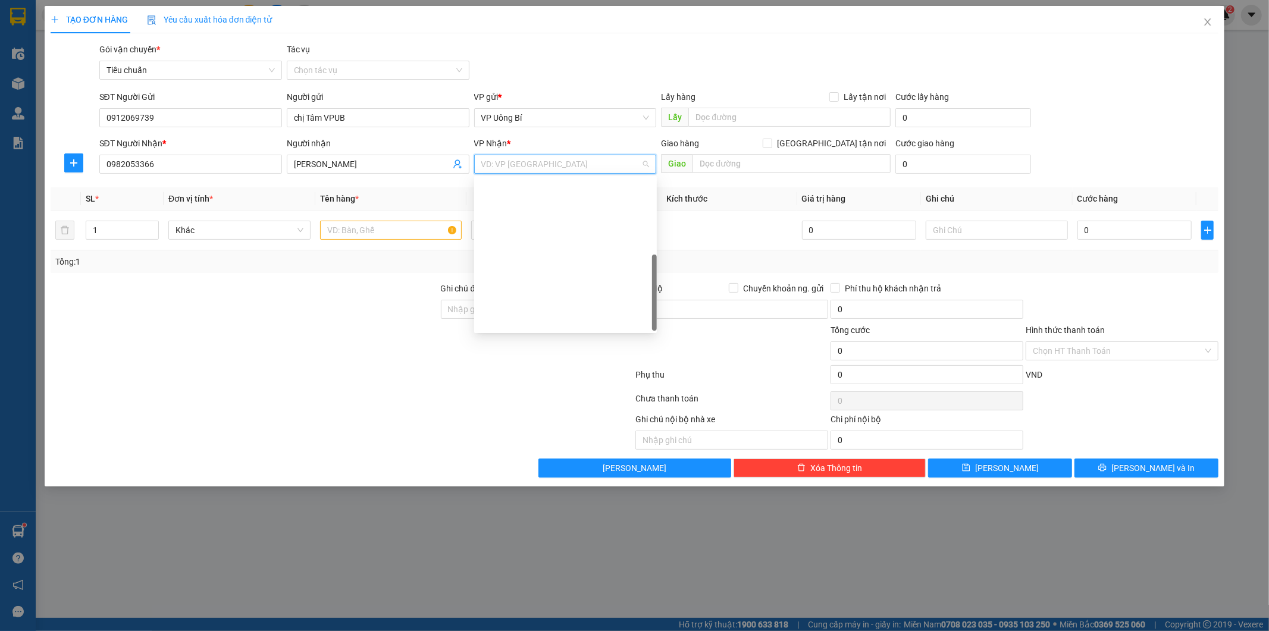
scroll to position [190, 0]
click at [562, 299] on div "VP [PERSON_NAME]" at bounding box center [565, 302] width 168 height 13
click at [374, 233] on input "text" at bounding box center [391, 230] width 142 height 19
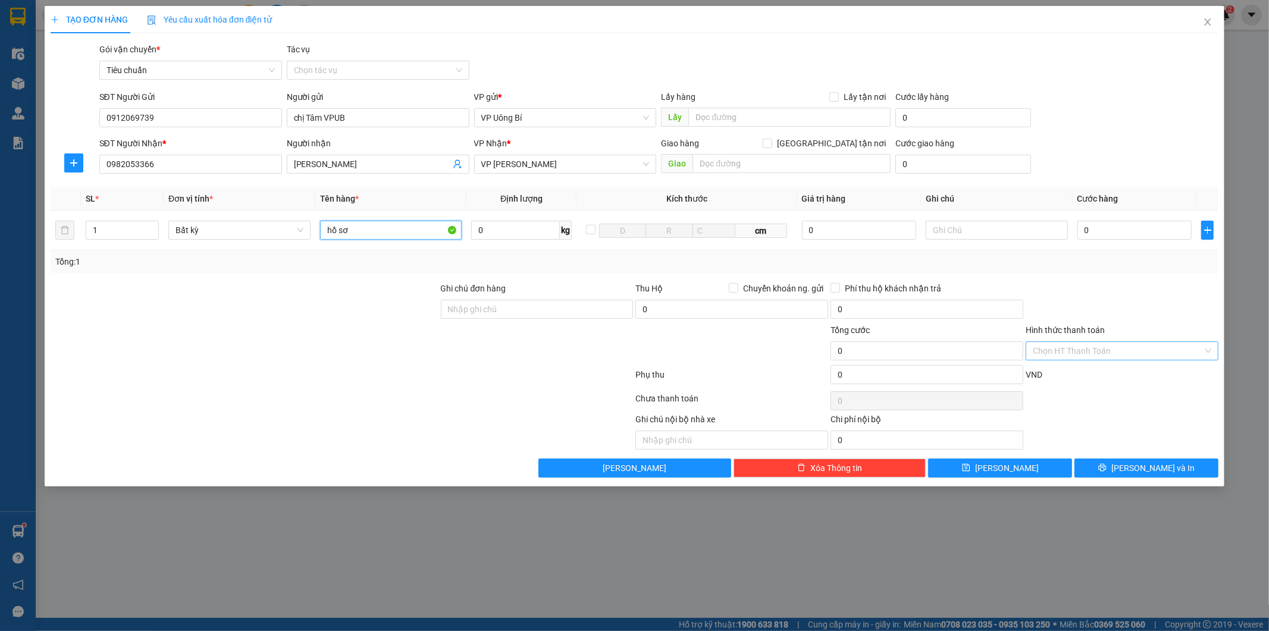
type input "hồ sơ"
click at [1091, 353] on input "Hình thức thanh toán" at bounding box center [1118, 351] width 170 height 18
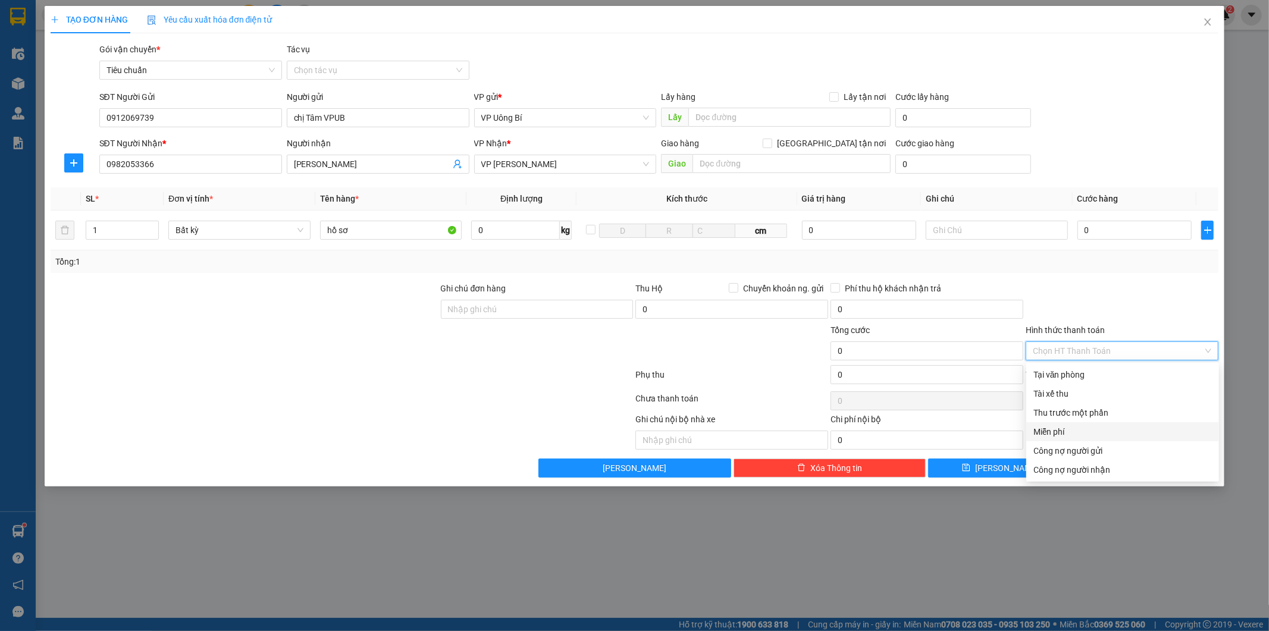
click at [1073, 429] on div "Miễn phí" at bounding box center [1122, 431] width 178 height 13
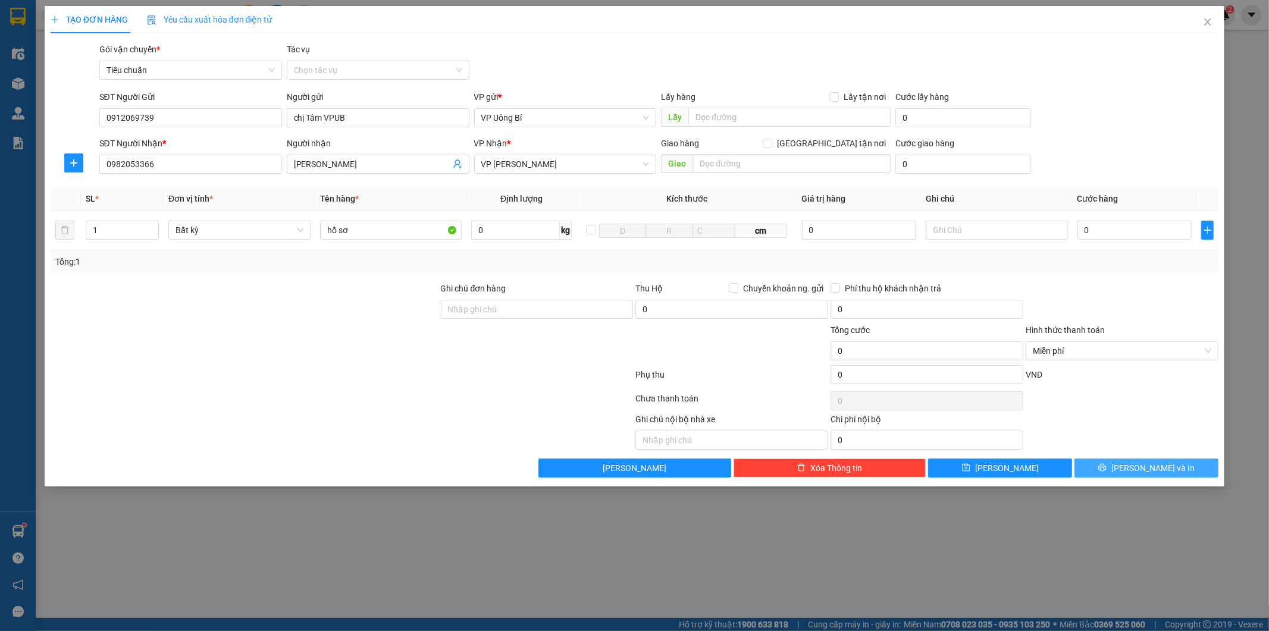
click at [1122, 466] on button "[PERSON_NAME] và In" at bounding box center [1146, 468] width 144 height 19
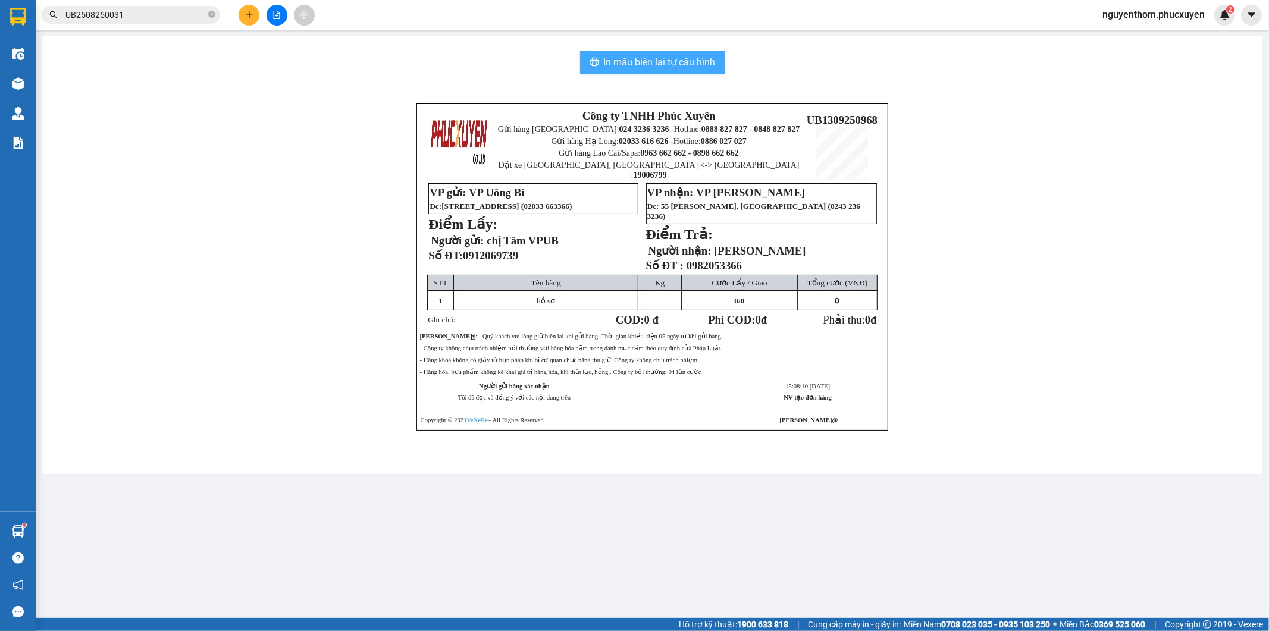
click at [662, 59] on span "In mẫu biên lai tự cấu hình" at bounding box center [660, 62] width 112 height 15
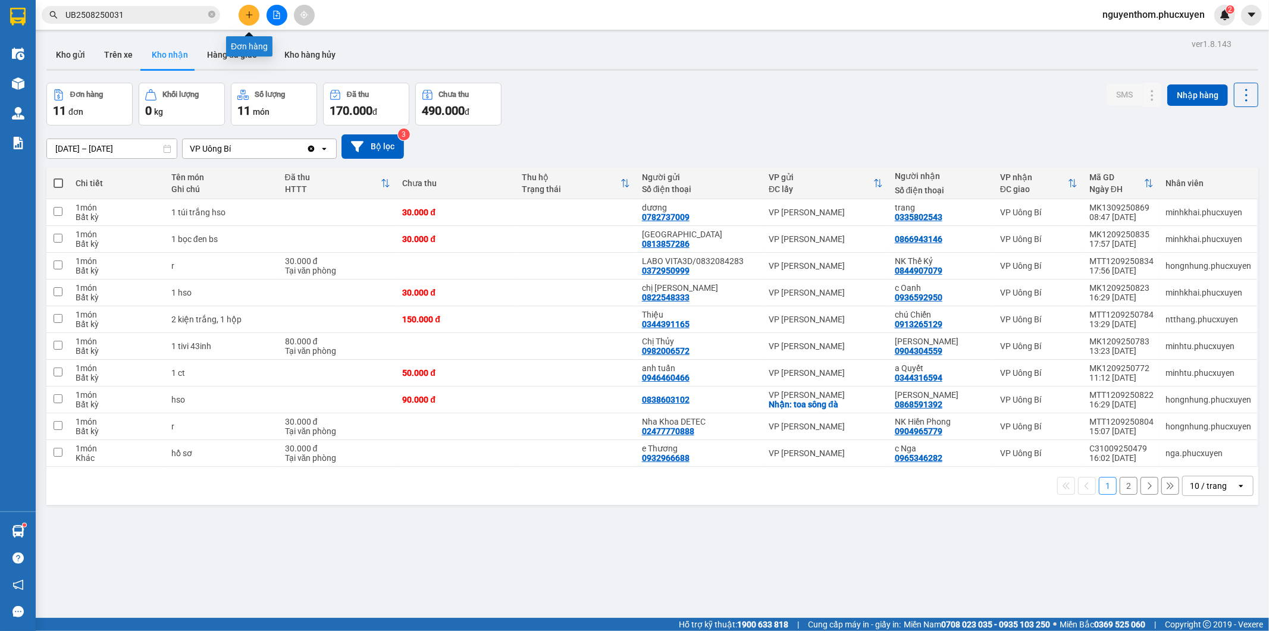
click at [242, 17] on button at bounding box center [248, 15] width 21 height 21
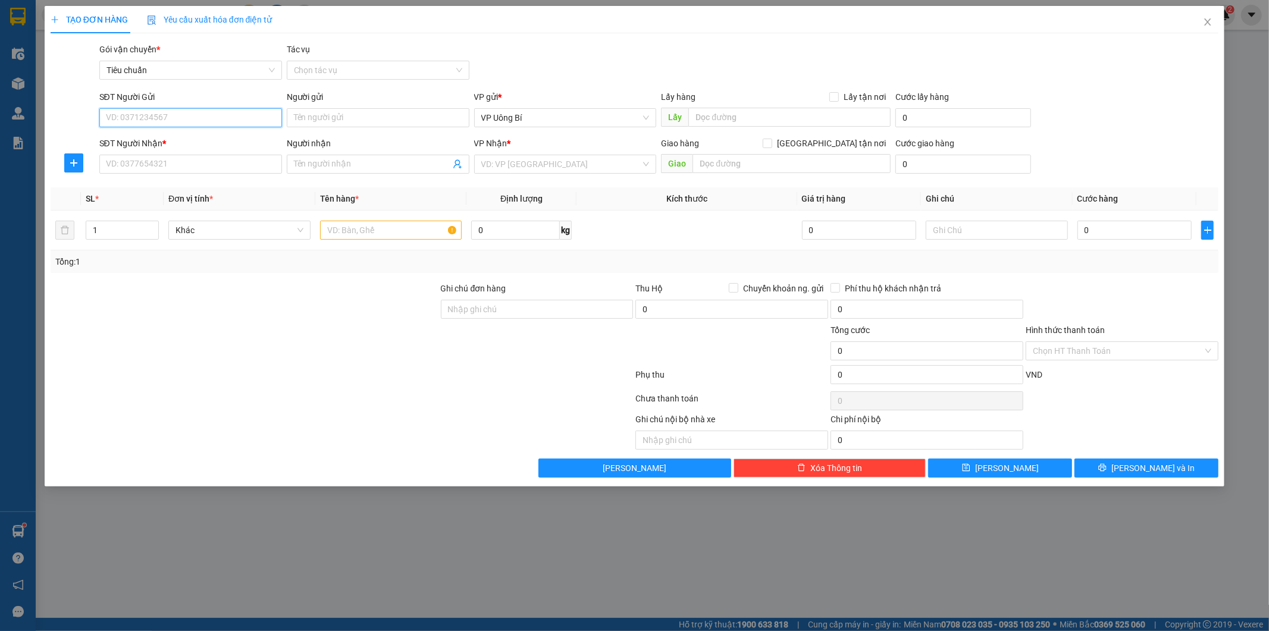
click at [241, 121] on input "SĐT Người Gửi" at bounding box center [190, 117] width 183 height 19
click at [149, 136] on div "0988350036 - Đinh Hoàng Việt" at bounding box center [190, 141] width 168 height 13
type input "0988350036"
type input "Đinh Hoàng Việt"
type input "0988350036"
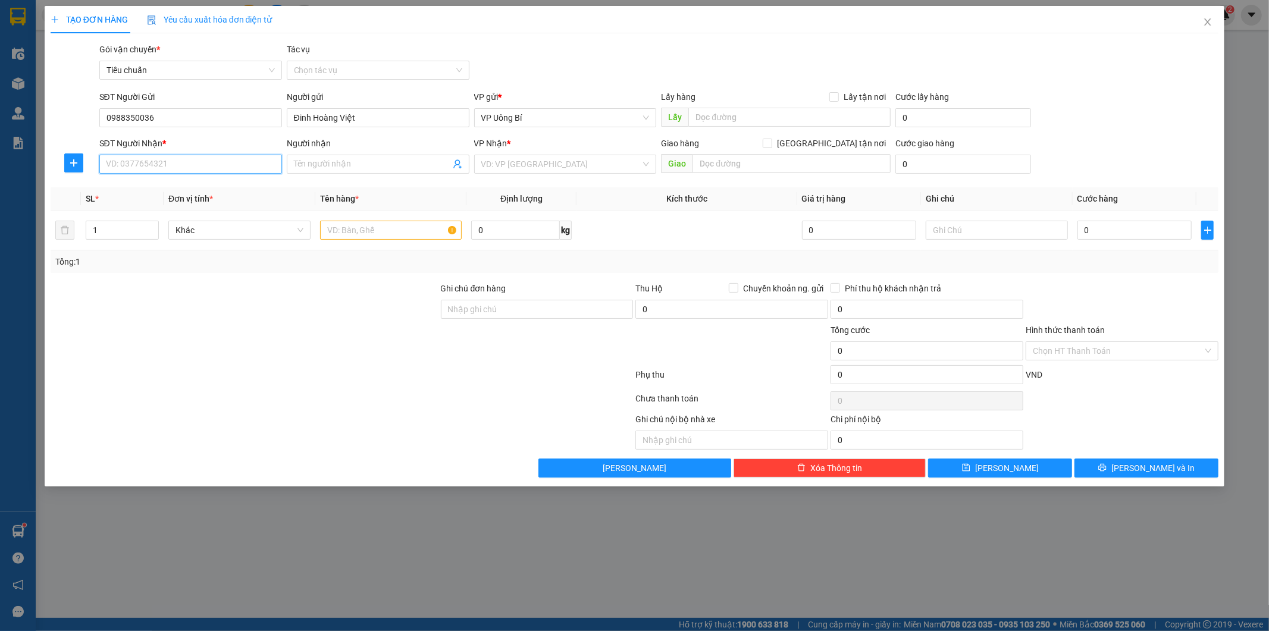
click at [182, 167] on input "SĐT Người Nhận *" at bounding box center [190, 164] width 183 height 19
click at [181, 187] on div "0984573916 - A Khoa" at bounding box center [190, 187] width 168 height 13
type input "0984573916"
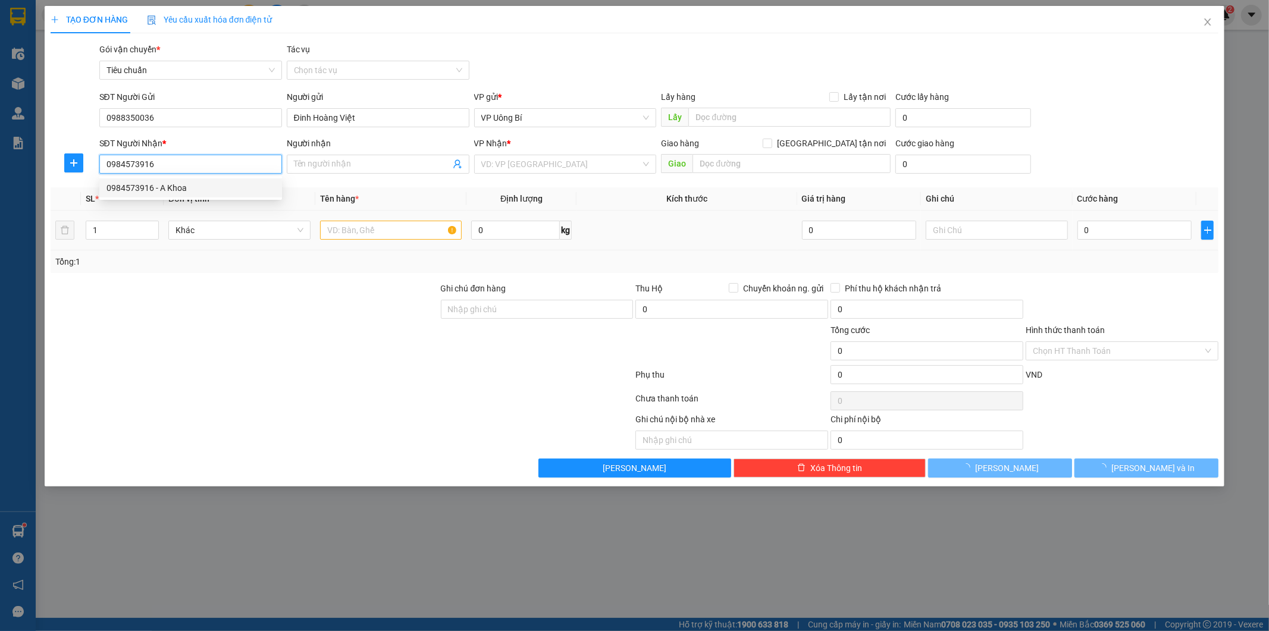
type input "A Khoa"
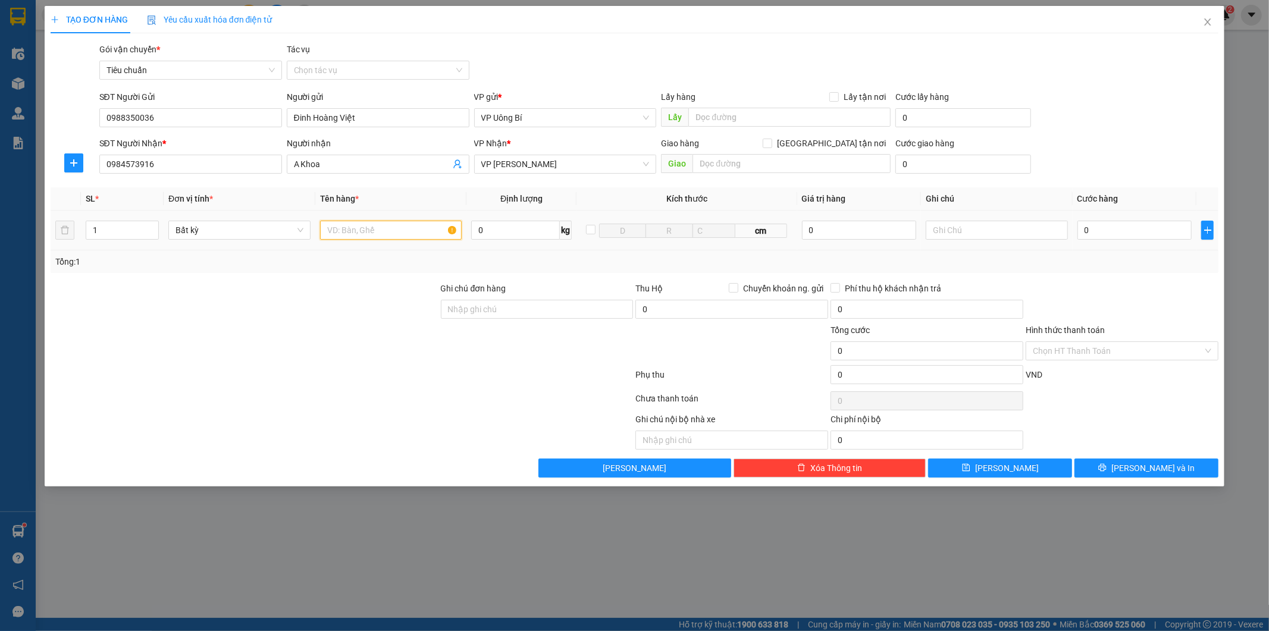
click at [418, 229] on input "text" at bounding box center [391, 230] width 142 height 19
type input "1 hộp lk"
click at [1147, 229] on input "0" at bounding box center [1134, 230] width 114 height 19
type input "3"
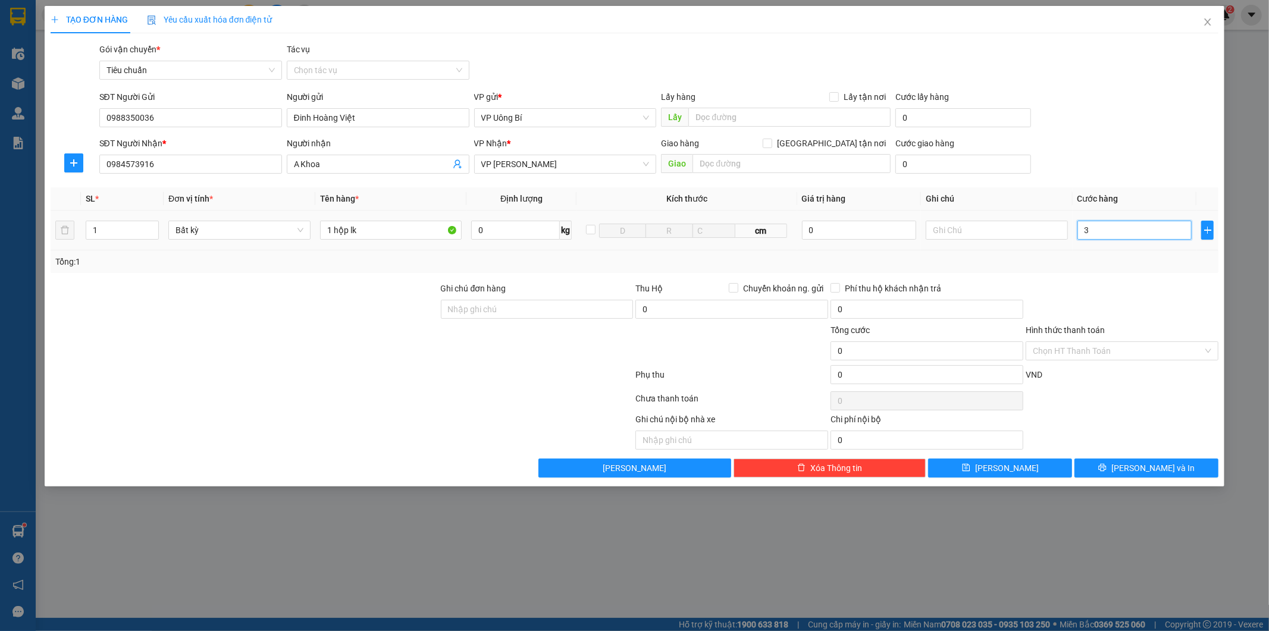
type input "3"
type input "30"
type input "30.000"
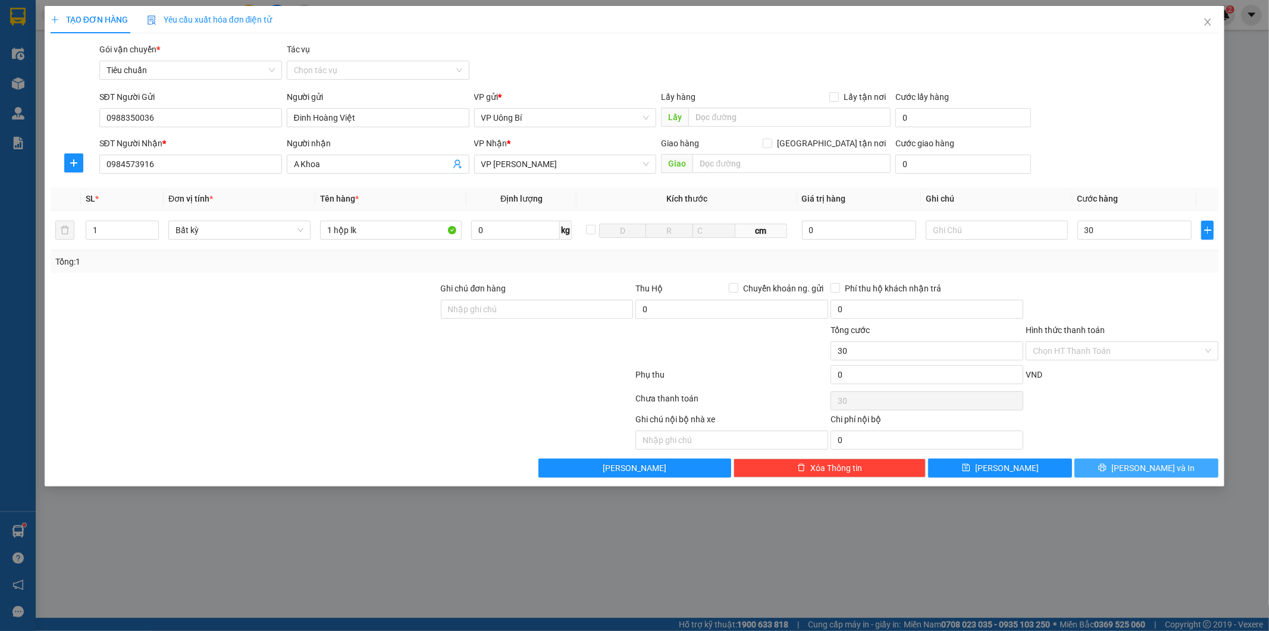
type input "30.000"
click at [1119, 469] on button "[PERSON_NAME] và In" at bounding box center [1146, 468] width 144 height 19
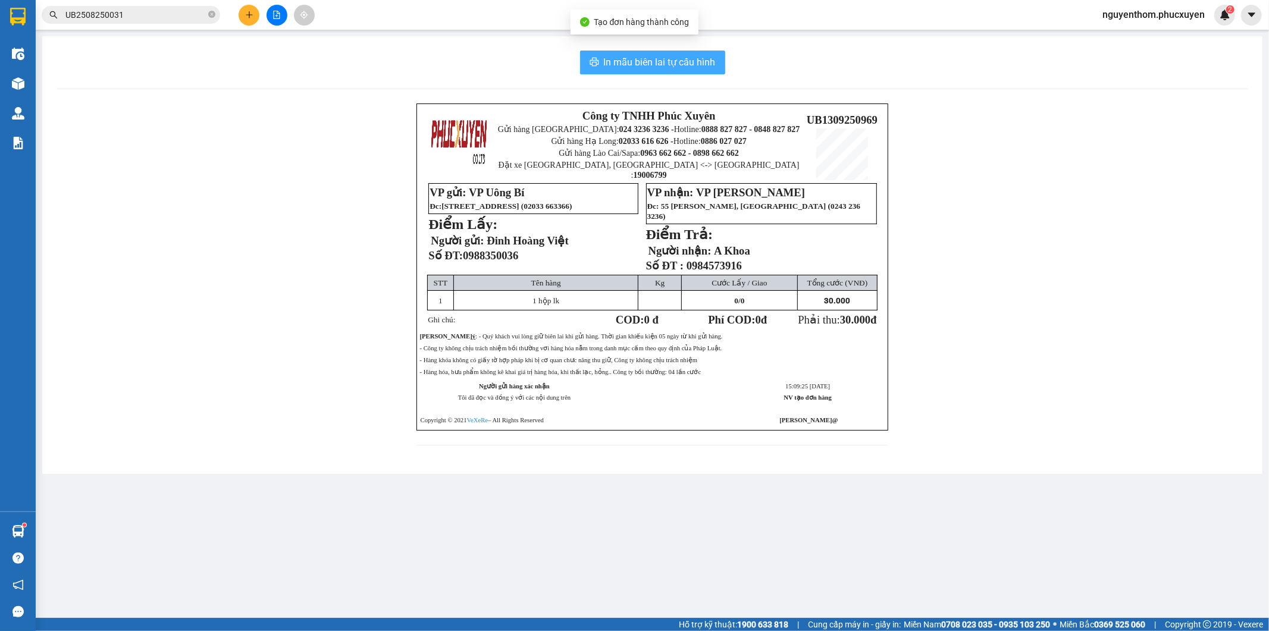
click at [663, 58] on span "In mẫu biên lai tự cấu hình" at bounding box center [660, 62] width 112 height 15
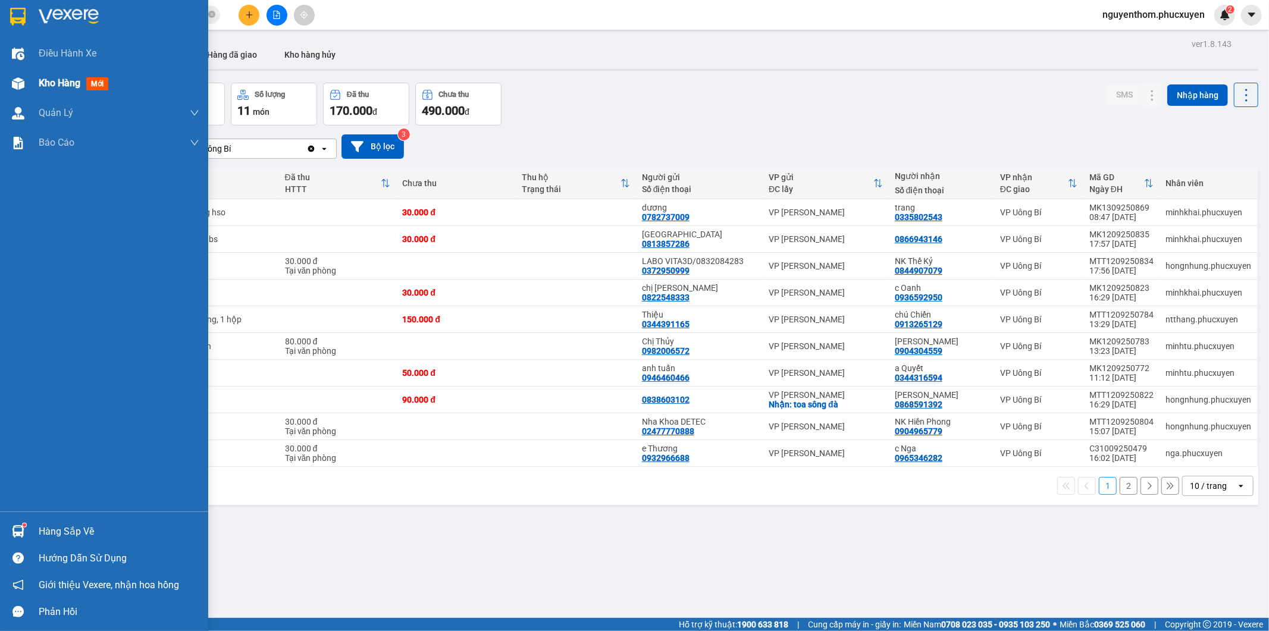
click at [17, 78] on img at bounding box center [18, 83] width 12 height 12
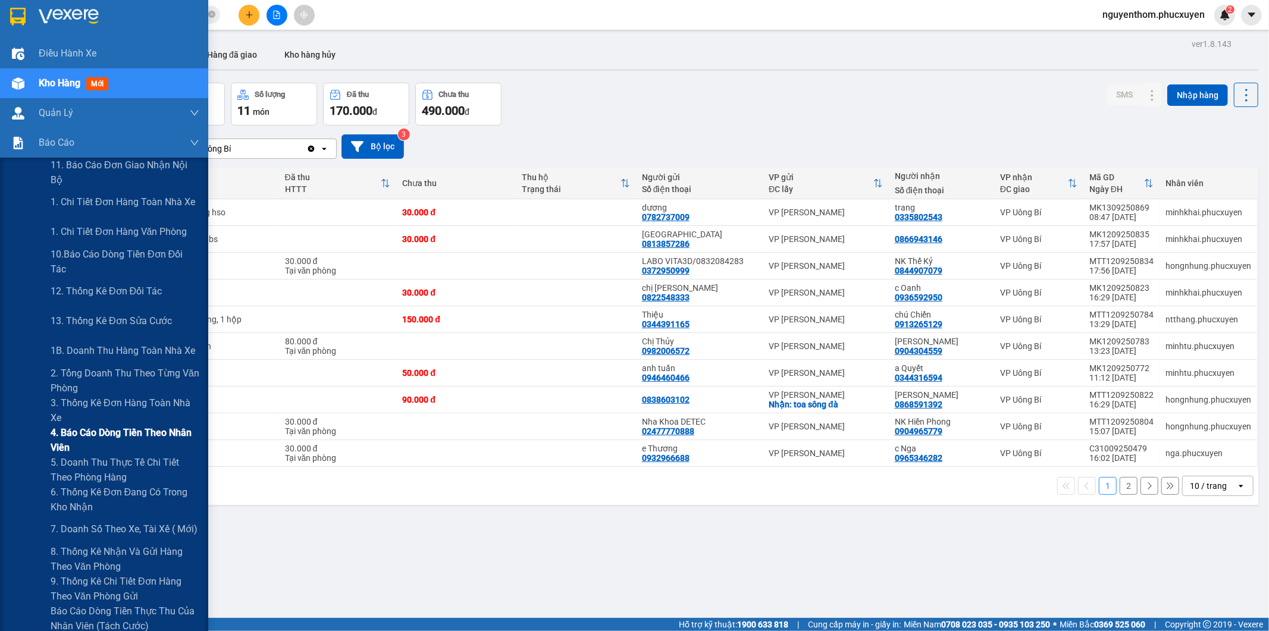
click at [91, 435] on span "4. Báo cáo dòng tiền theo nhân viên" at bounding box center [125, 440] width 149 height 30
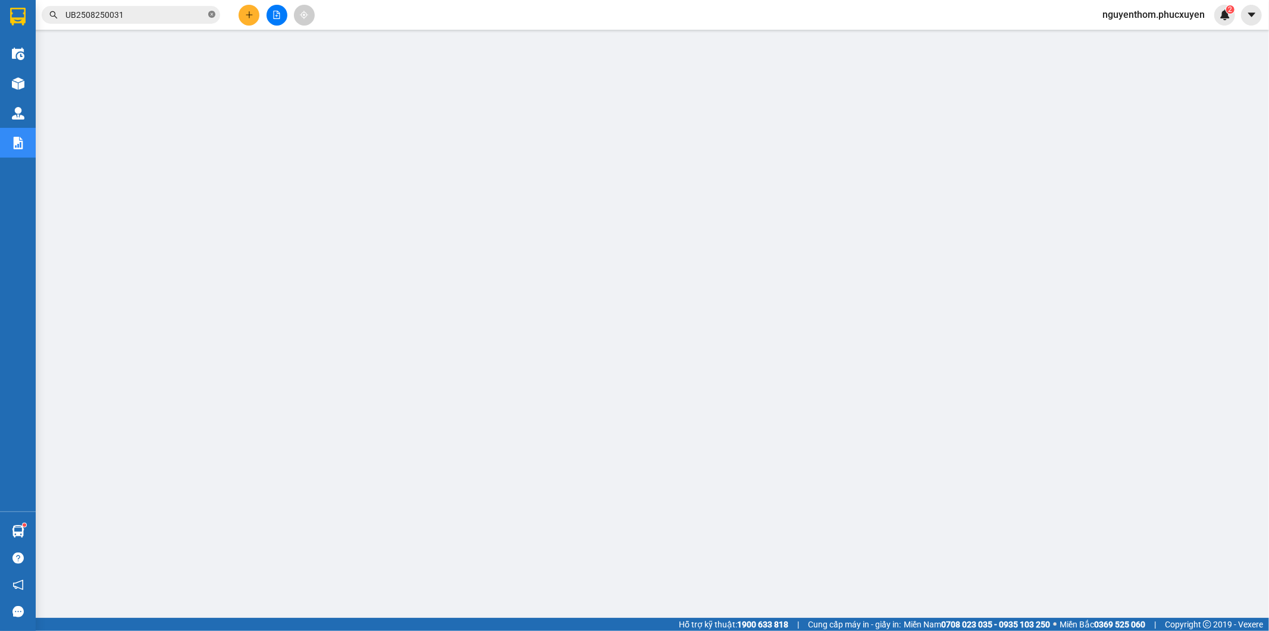
click at [211, 13] on icon "close-circle" at bounding box center [211, 14] width 7 height 7
click at [180, 12] on input "text" at bounding box center [135, 14] width 140 height 13
paste input "UB3008250983"
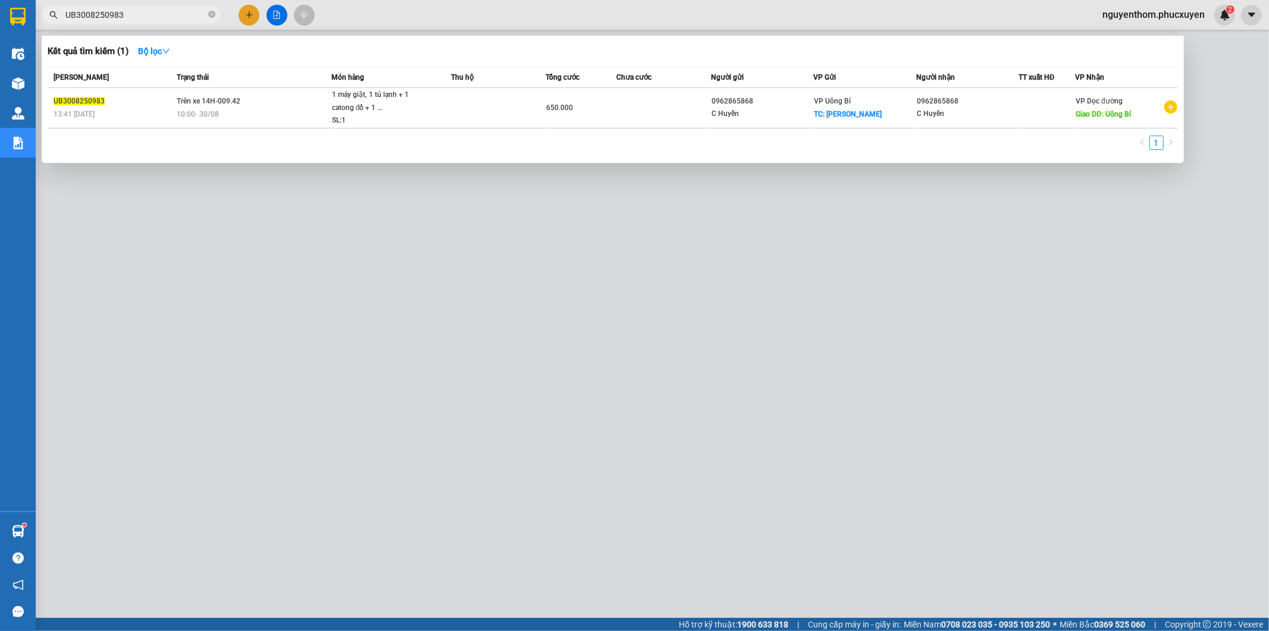
type input "UB3008250983"
click at [432, 184] on div at bounding box center [634, 315] width 1269 height 631
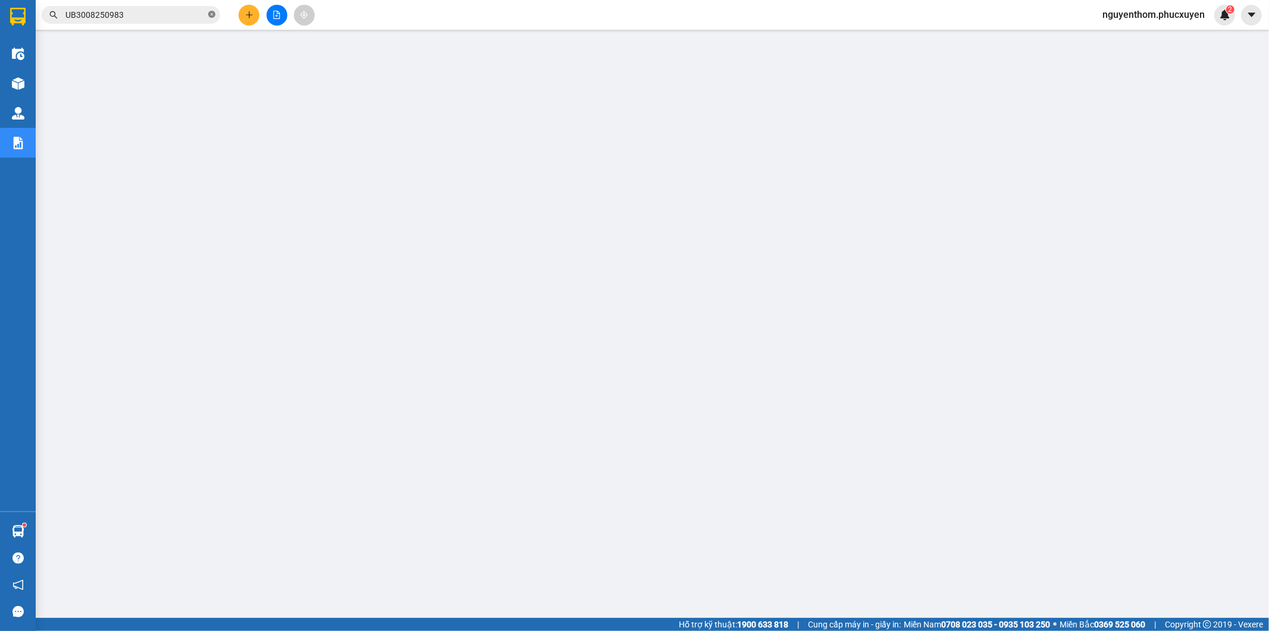
click at [211, 13] on icon "close-circle" at bounding box center [211, 14] width 7 height 7
click at [186, 15] on input "text" at bounding box center [135, 14] width 140 height 13
click at [147, 14] on input "text" at bounding box center [135, 14] width 140 height 13
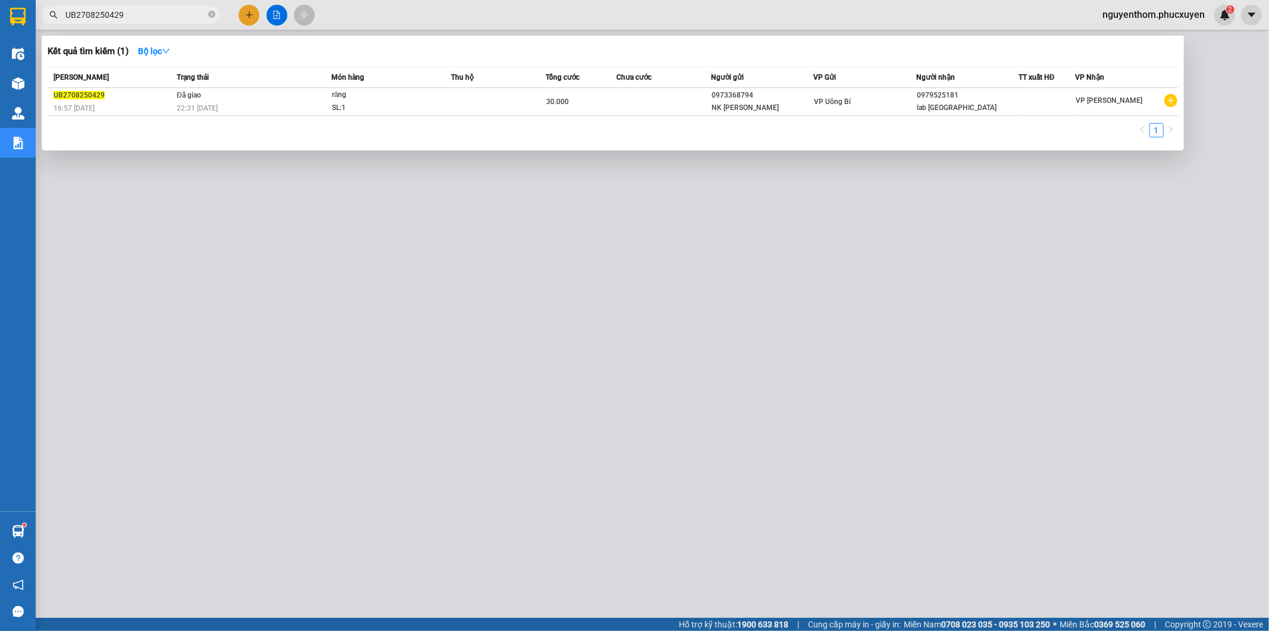
type input "UB2708250429"
drag, startPoint x: 288, startPoint y: 224, endPoint x: 437, endPoint y: 205, distance: 149.3
click at [437, 205] on div at bounding box center [634, 315] width 1269 height 631
click at [155, 19] on input "UB2708250429" at bounding box center [135, 14] width 140 height 13
click at [262, 100] on td "Đã giao 22:31 [DATE]" at bounding box center [253, 102] width 158 height 28
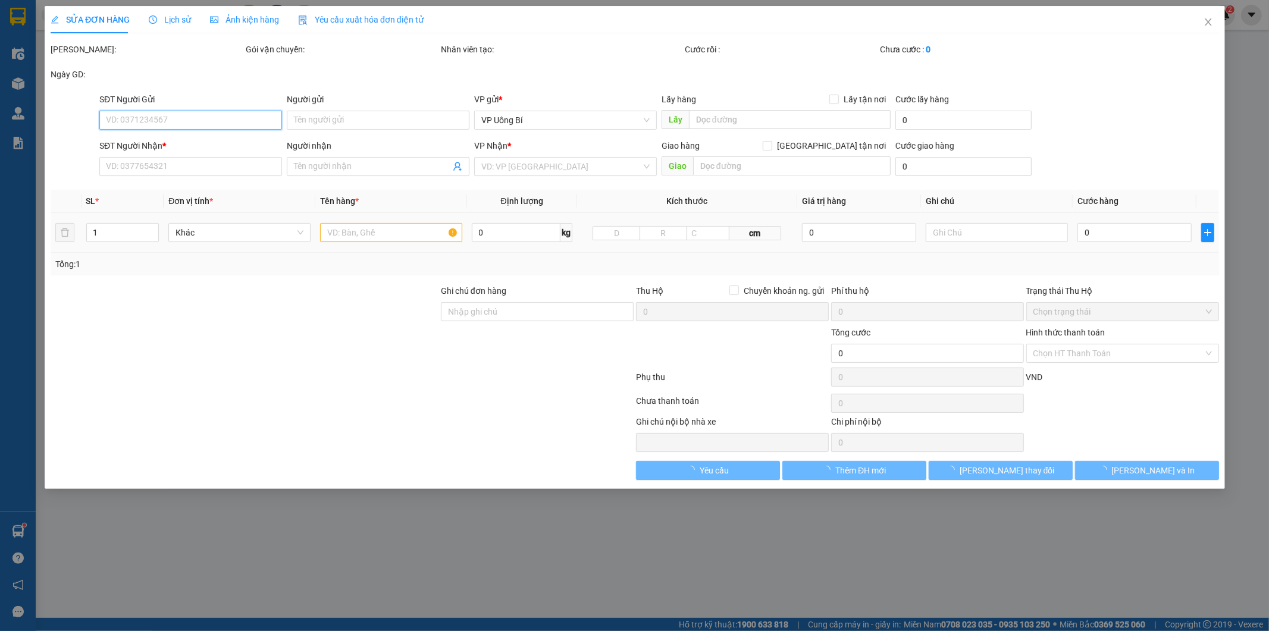
type input "0973368794"
type input "NK [PERSON_NAME]"
type input "0979525181"
type input "lab [GEOGRAPHIC_DATA]"
type input "30.000"
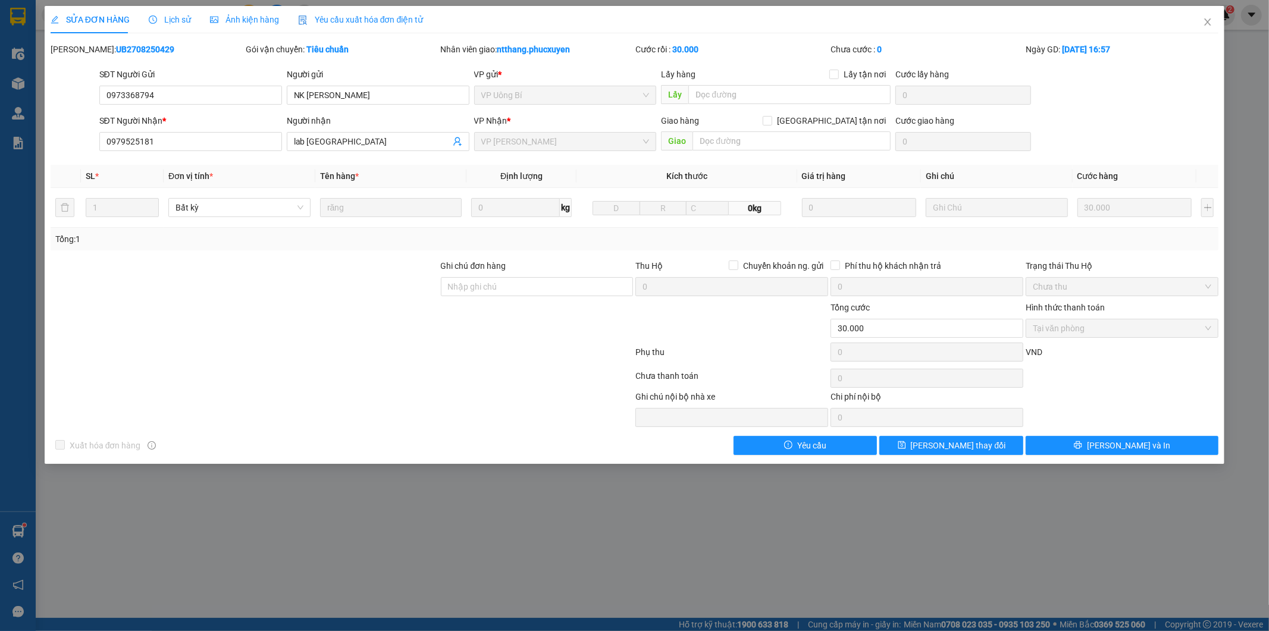
click at [172, 15] on span "Lịch sử" at bounding box center [170, 20] width 42 height 10
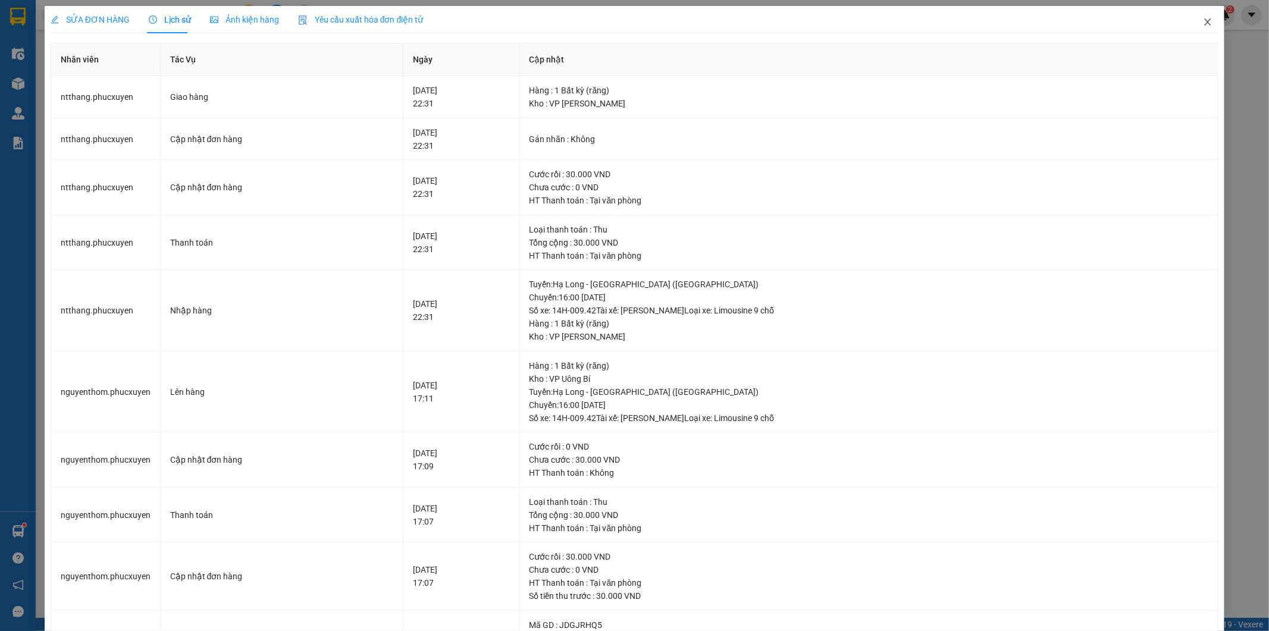
click at [1203, 20] on icon "close" at bounding box center [1208, 22] width 10 height 10
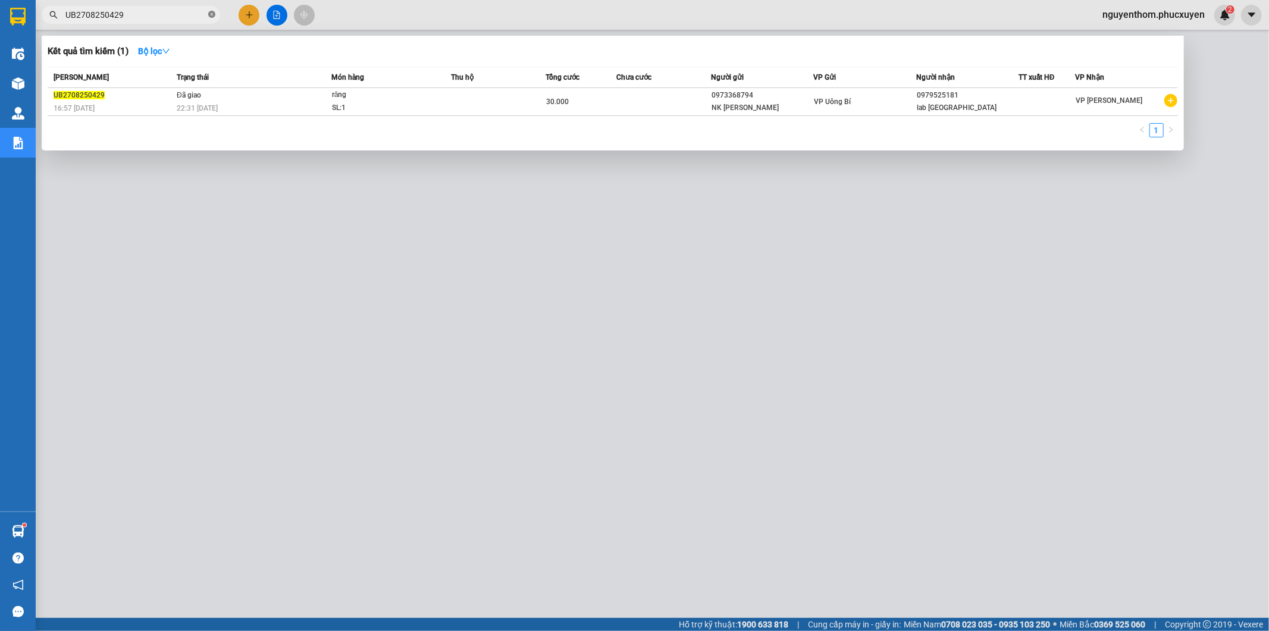
click at [212, 14] on icon "close-circle" at bounding box center [211, 14] width 7 height 7
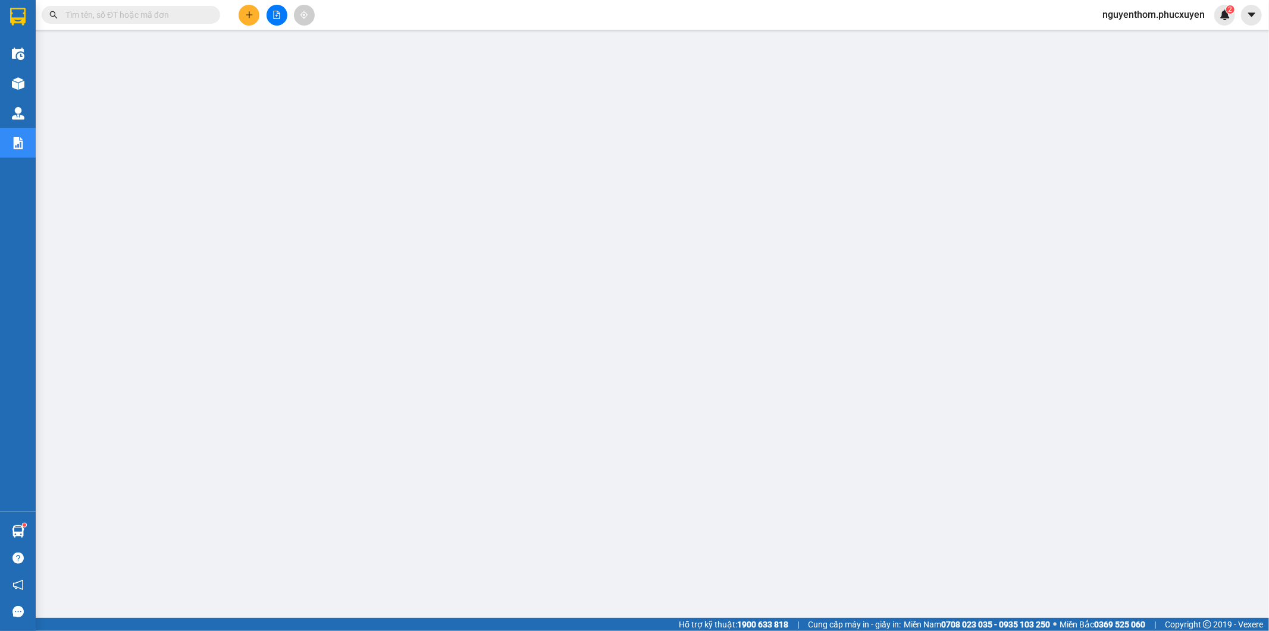
click at [155, 12] on input "text" at bounding box center [135, 14] width 140 height 13
paste input "UB3008250902"
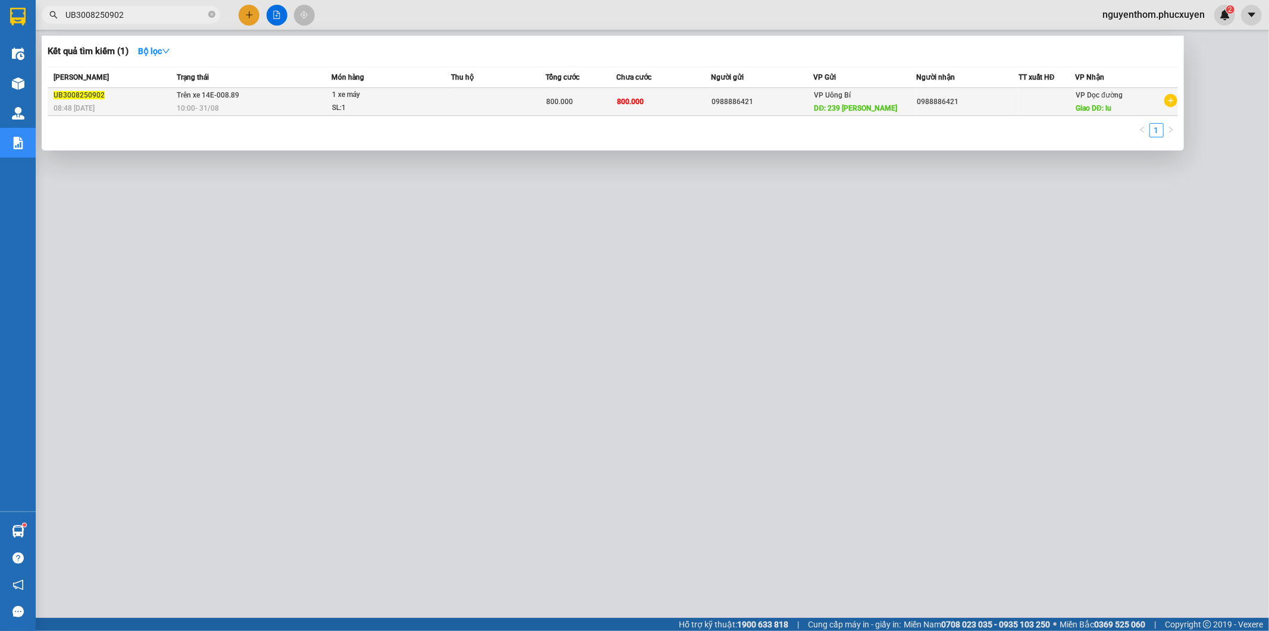
type input "UB3008250902"
click at [418, 99] on div "1 xe máy" at bounding box center [376, 95] width 89 height 13
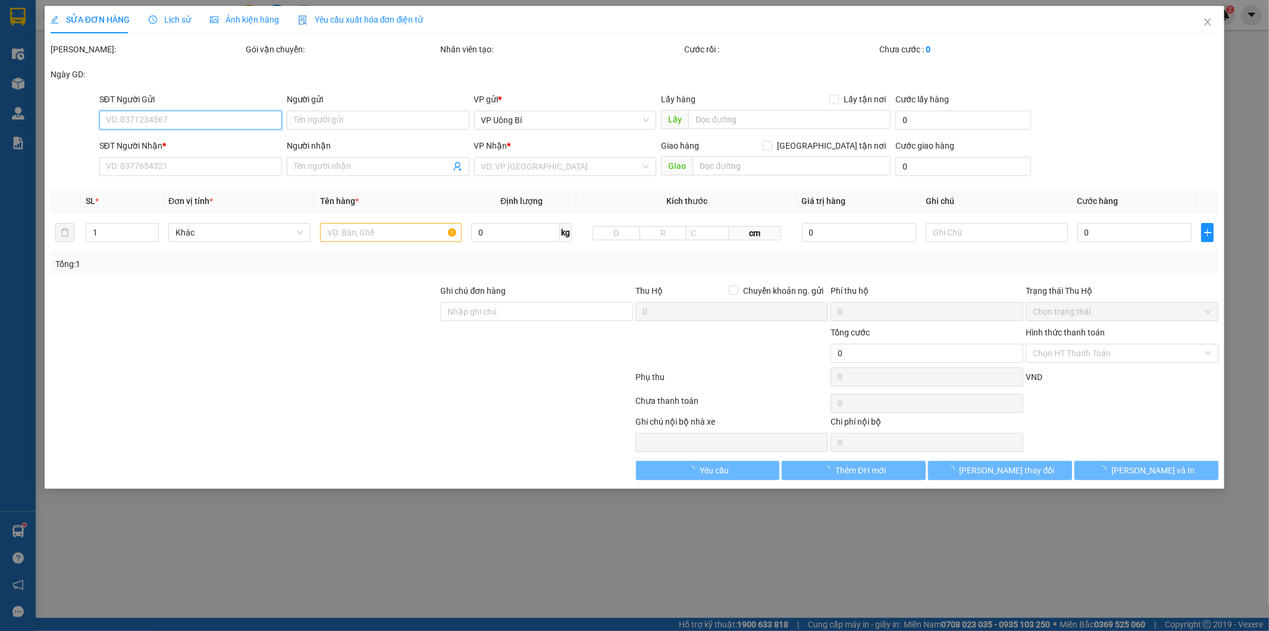
type input "0988886421"
type input "239 [PERSON_NAME]"
type input "0988886421"
type input "lu"
type input "800.000"
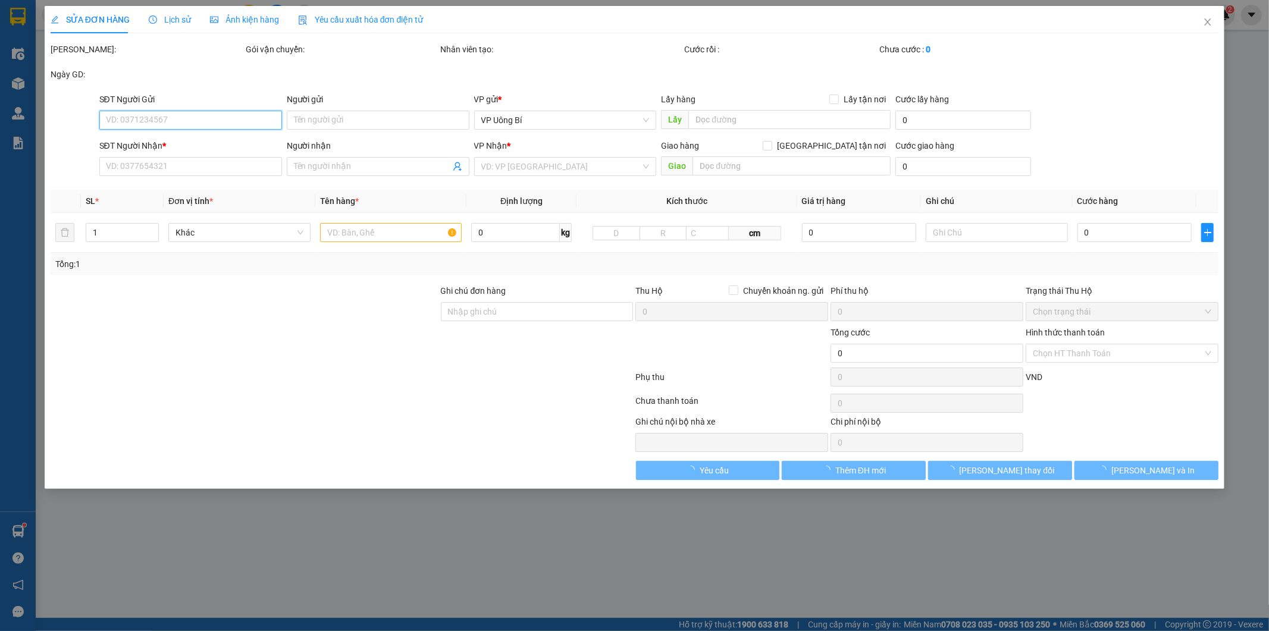
type input "800.000"
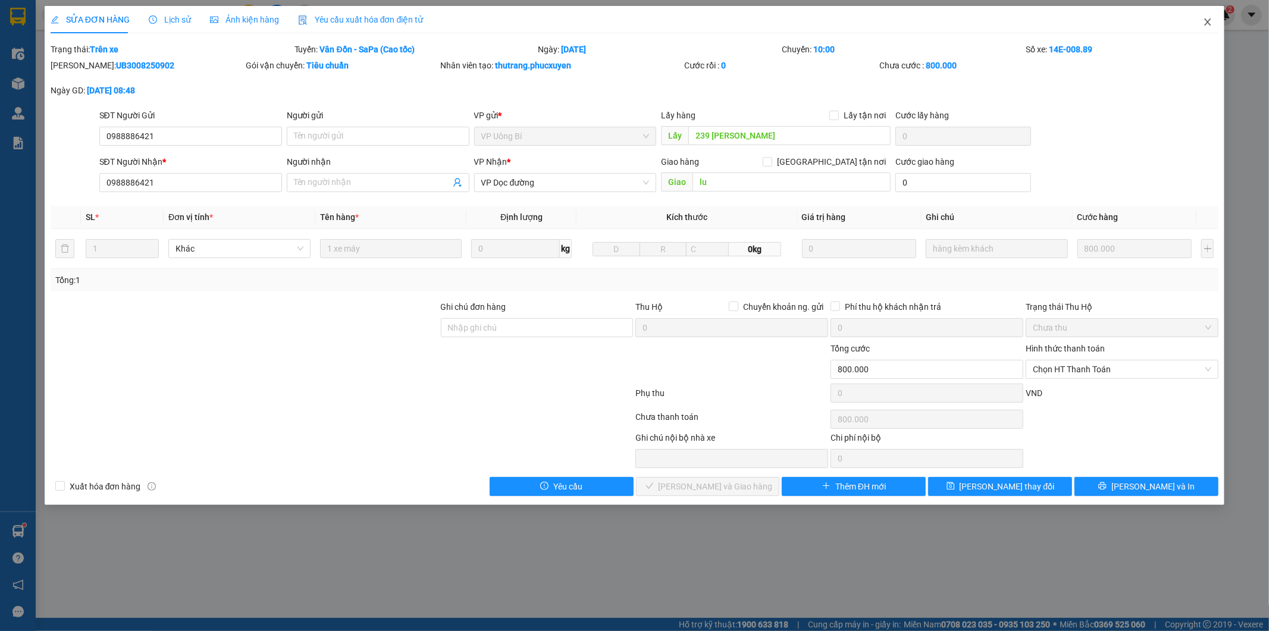
click at [1205, 20] on icon "close" at bounding box center [1207, 21] width 7 height 7
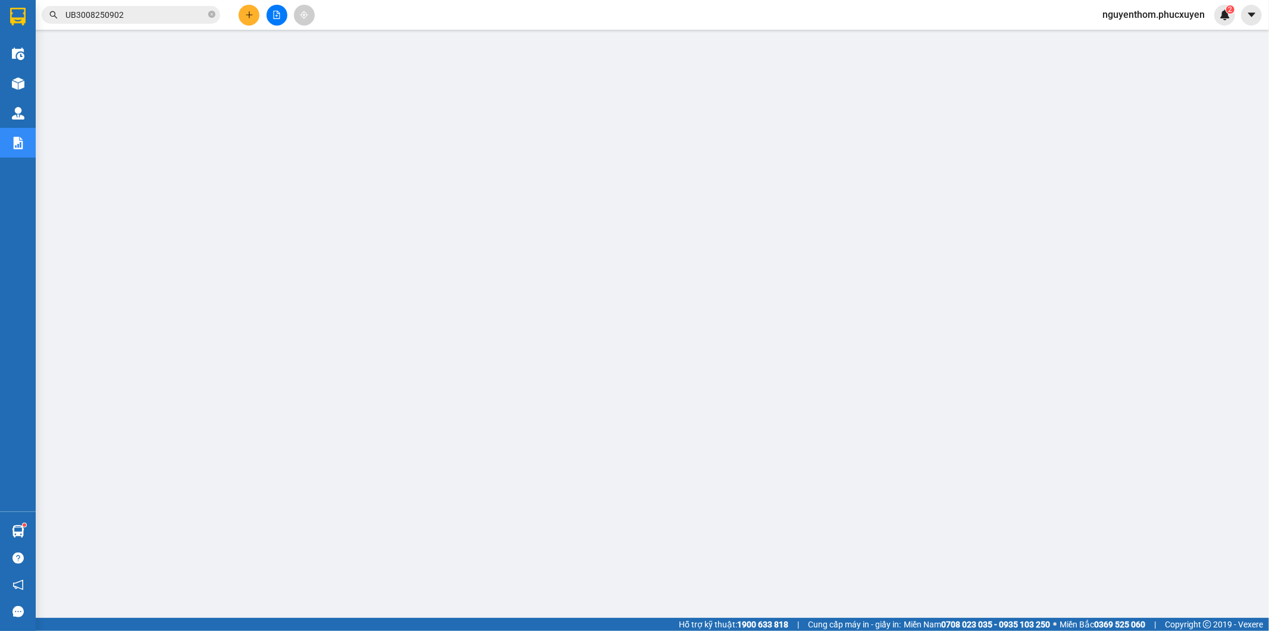
click at [212, 14] on icon "close-circle" at bounding box center [211, 14] width 7 height 7
click at [211, 12] on span at bounding box center [211, 14] width 7 height 13
click at [168, 12] on input "text" at bounding box center [135, 14] width 140 height 13
paste input "MTT2907250332"
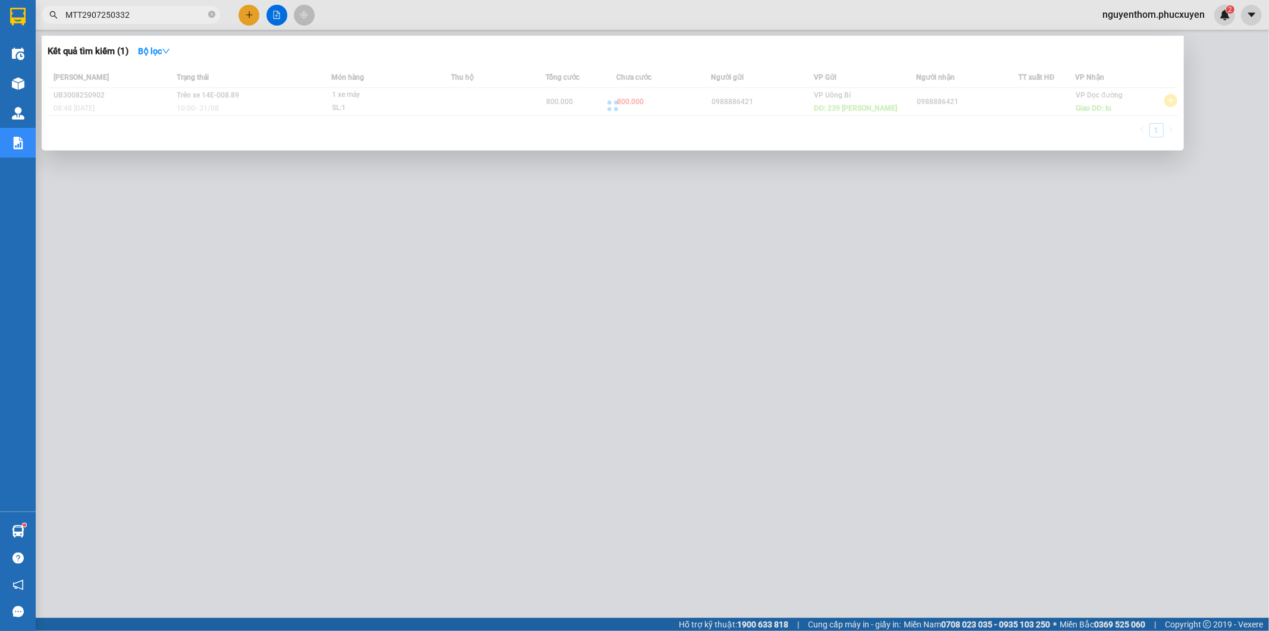
type input "MTT2907250332"
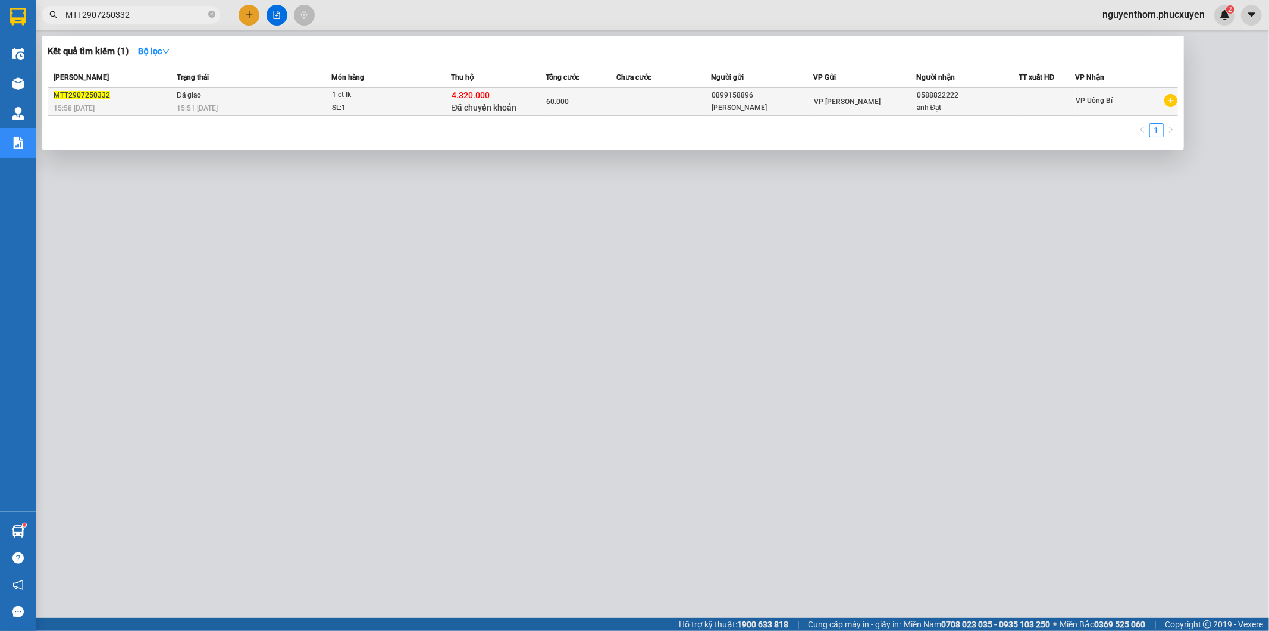
click at [259, 96] on td "Đã giao 15:51 [DATE]" at bounding box center [253, 102] width 158 height 28
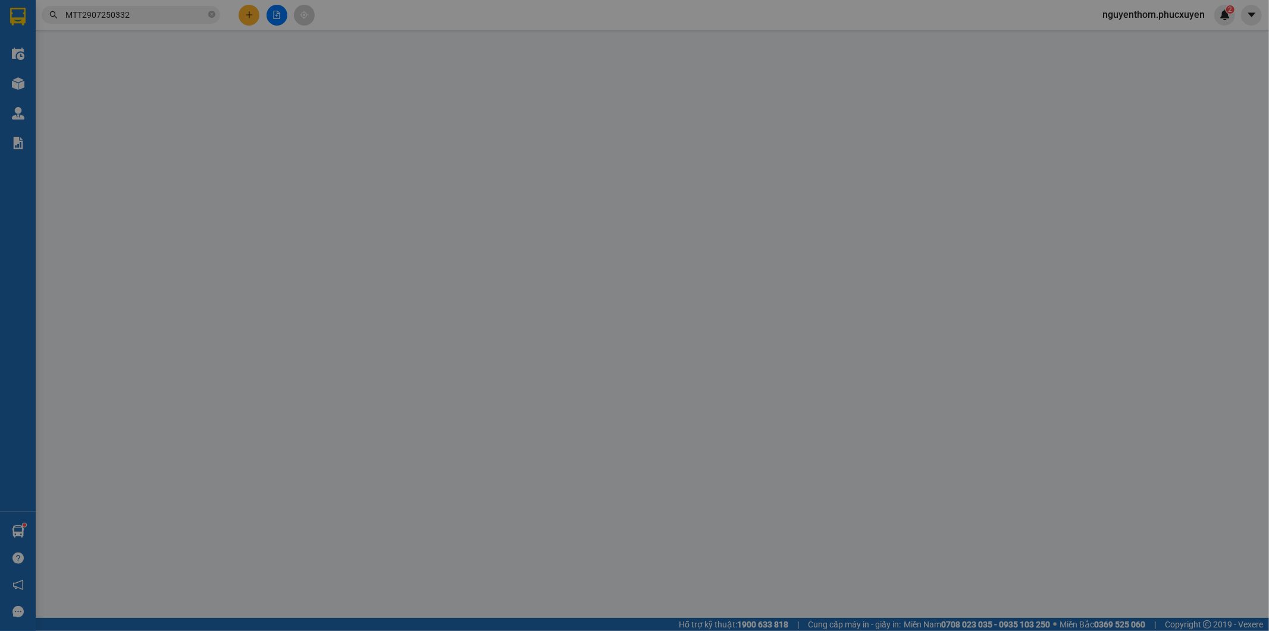
click at [591, 101] on div "SỬA ĐƠN HÀNG Lịch sử Ảnh kiện hàng Yêu cầu xuất hóa đơn điện tử Total Paid Fee …" at bounding box center [634, 315] width 1269 height 631
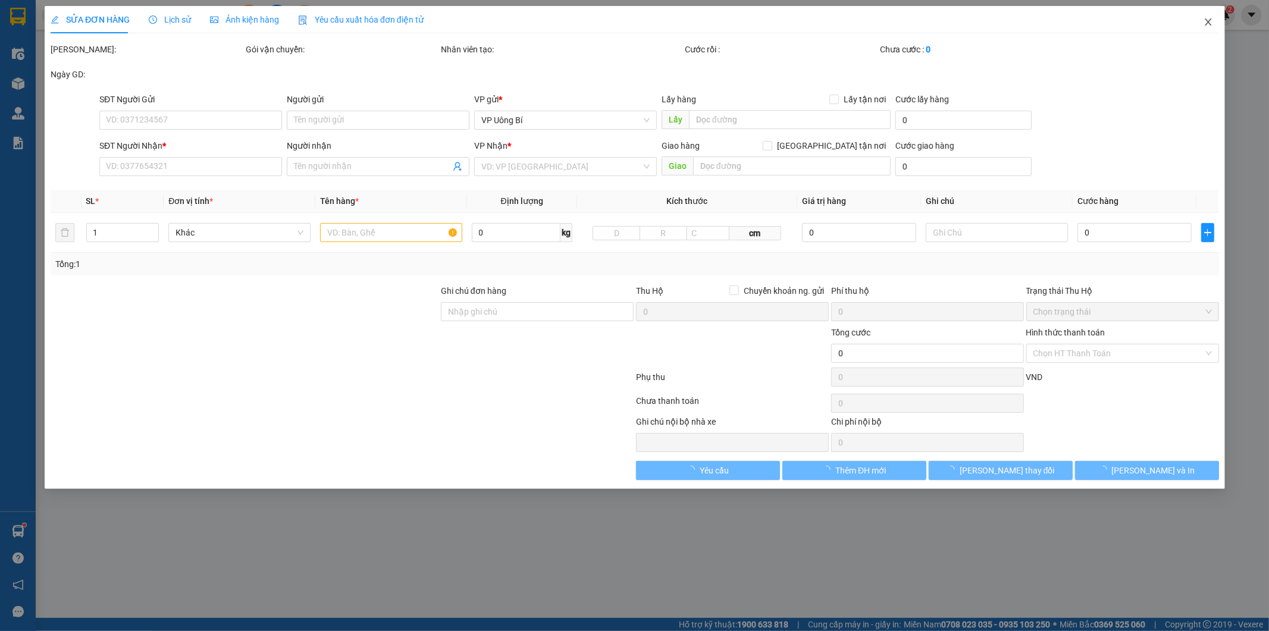
click at [448, 368] on div at bounding box center [537, 347] width 195 height 42
click at [175, 18] on span "Lịch sử" at bounding box center [170, 20] width 42 height 10
click at [1206, 20] on icon "close" at bounding box center [1207, 21] width 7 height 7
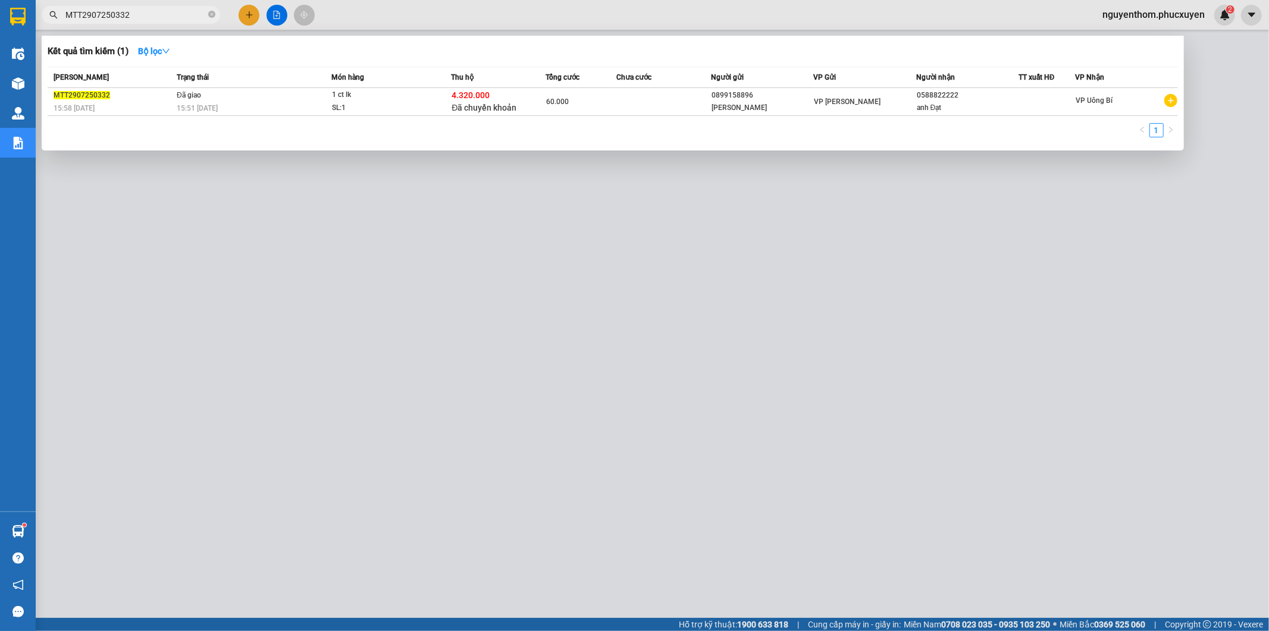
click at [174, 14] on input "MTT2907250332" at bounding box center [135, 14] width 140 height 13
click at [253, 98] on td "Đã giao 15:51 [DATE]" at bounding box center [253, 102] width 158 height 28
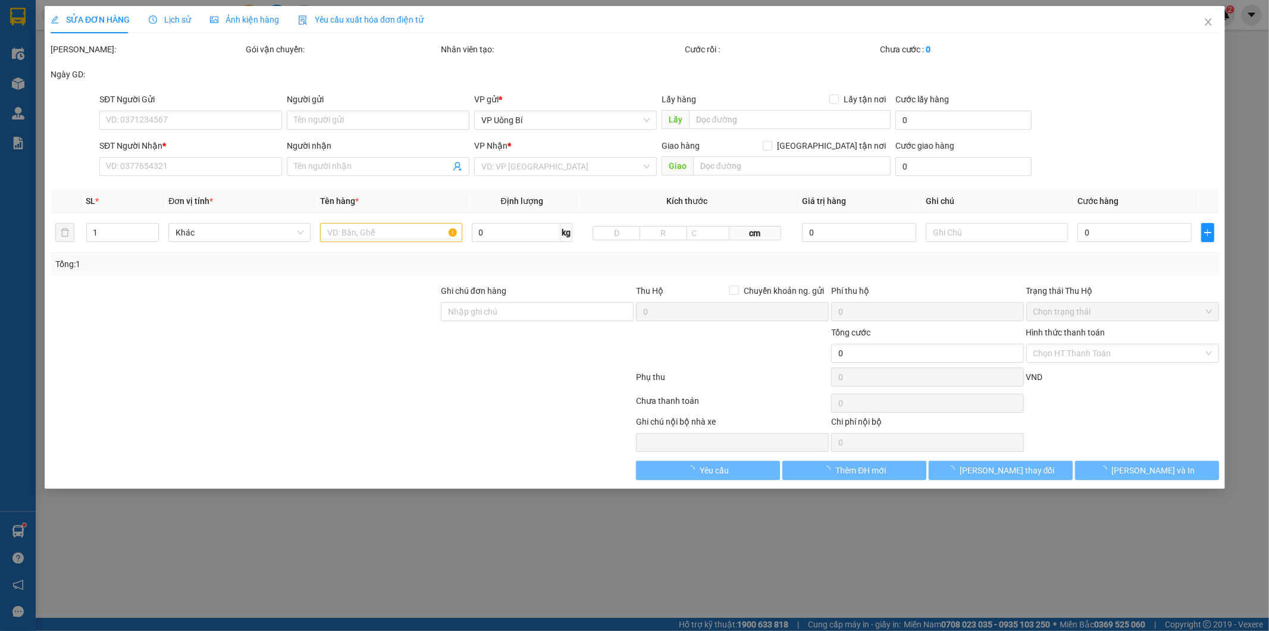
type input "0899158896"
type input "[PERSON_NAME]"
type input "0588822222"
type input "anh Đạt"
checkbox input "true"
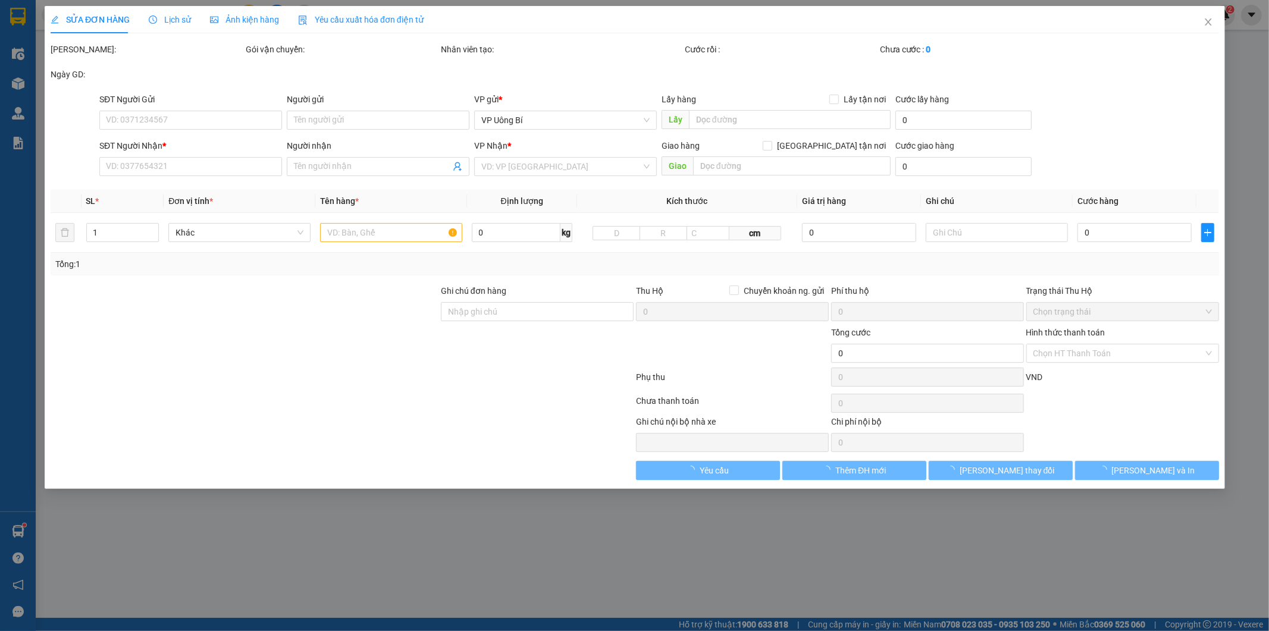
type input "4.320.000"
type input "60.000"
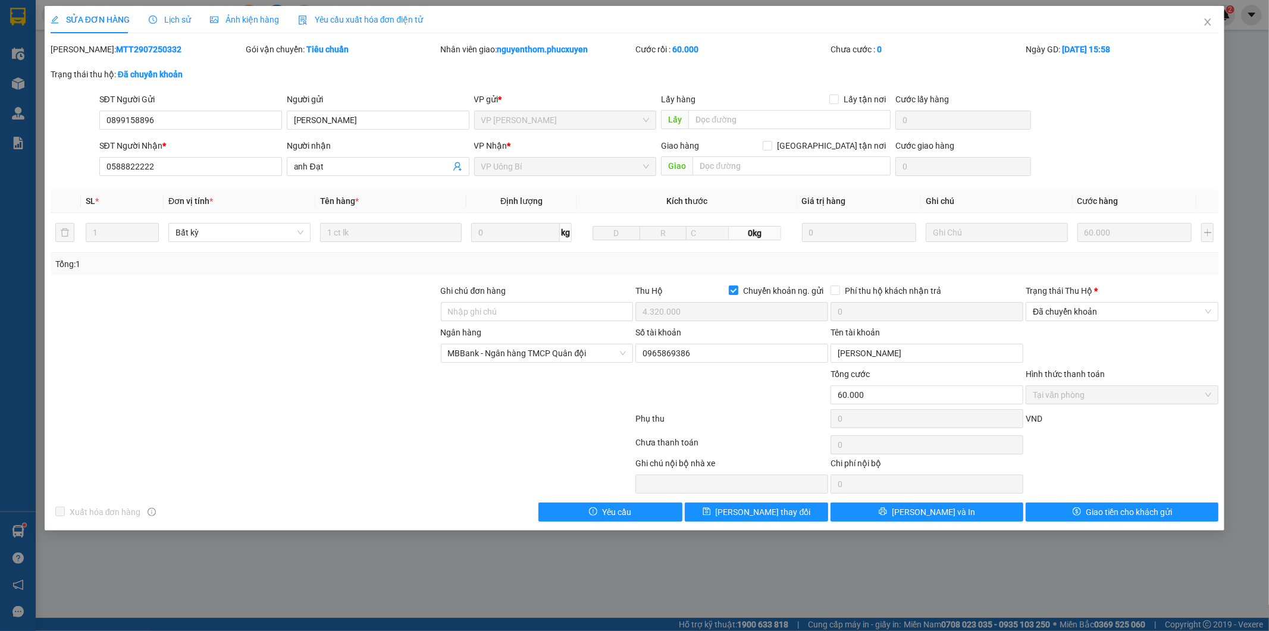
click at [175, 17] on span "Lịch sử" at bounding box center [170, 20] width 42 height 10
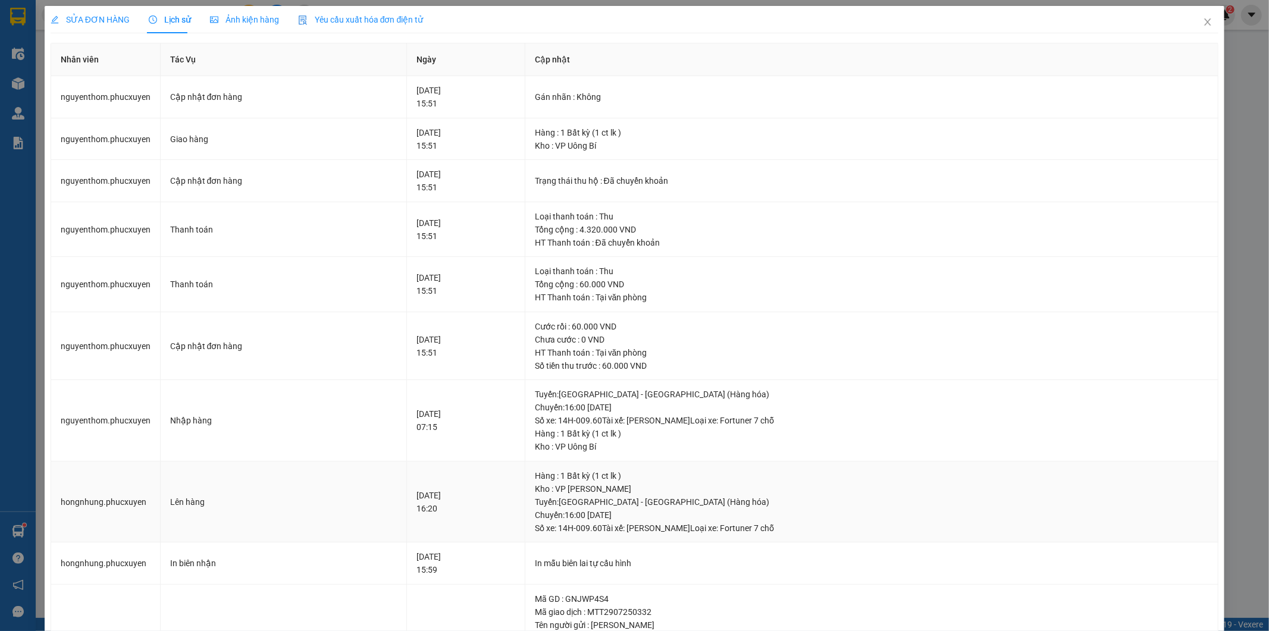
scroll to position [198, 0]
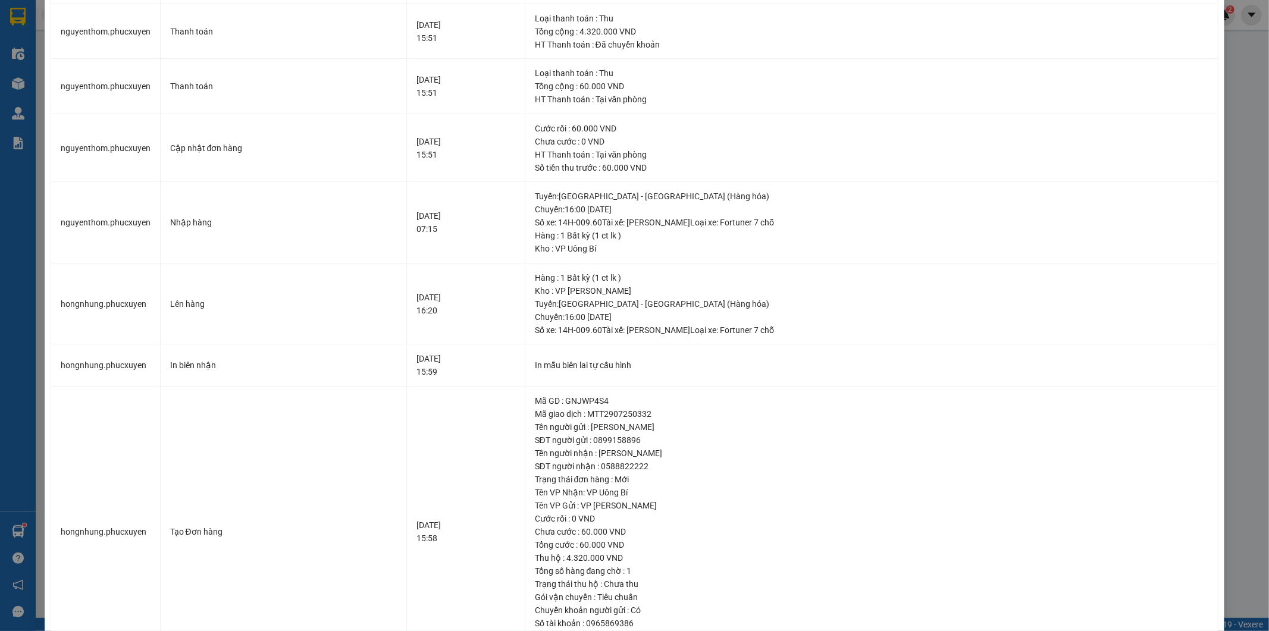
click at [1235, 271] on div "SỬA ĐƠN HÀNG Lịch sử Ảnh kiện hàng Yêu cầu xuất hóa đơn điện tử Total Paid Fee …" at bounding box center [634, 315] width 1269 height 631
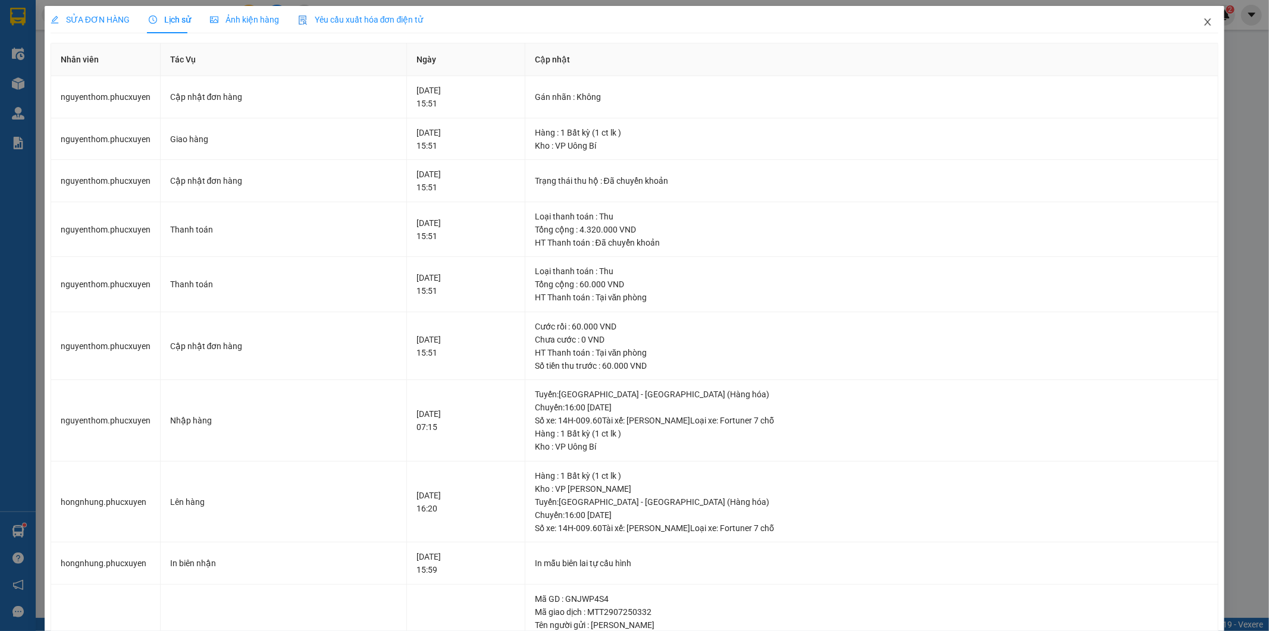
click at [1203, 22] on icon "close" at bounding box center [1208, 22] width 10 height 10
